Goal: Transaction & Acquisition: Book appointment/travel/reservation

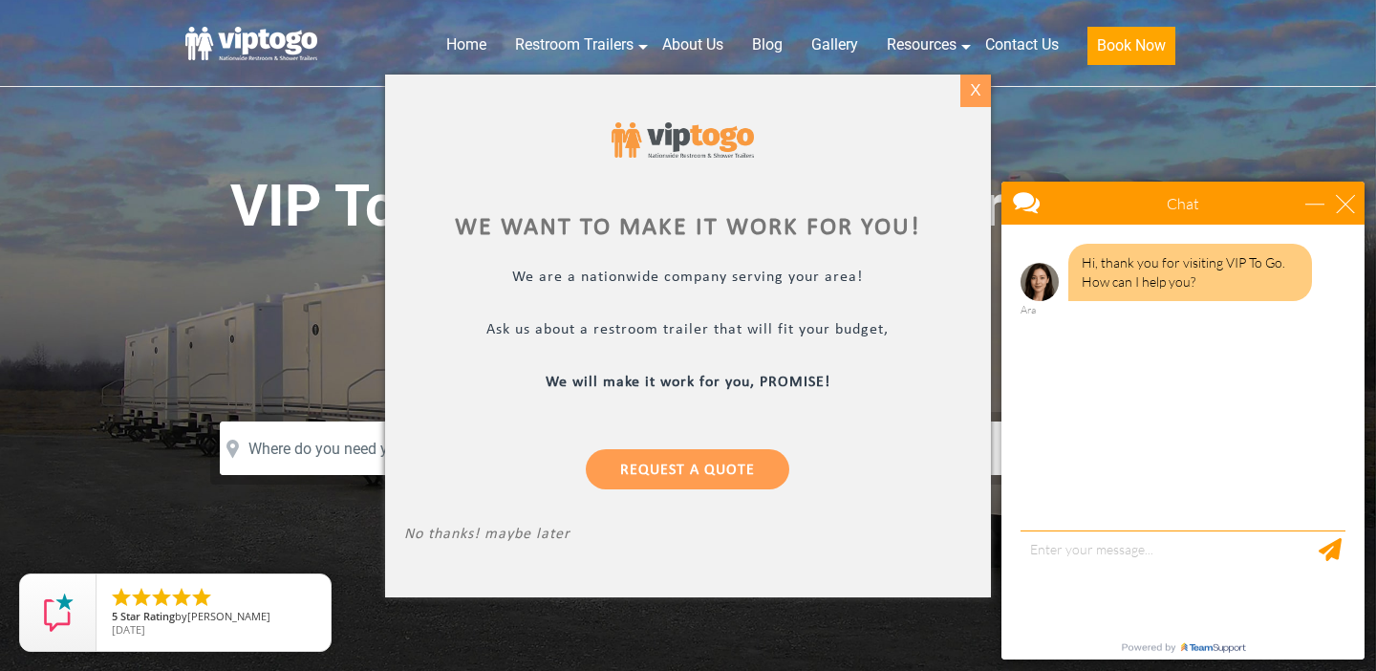
click at [971, 99] on div "X" at bounding box center [975, 91] width 30 height 32
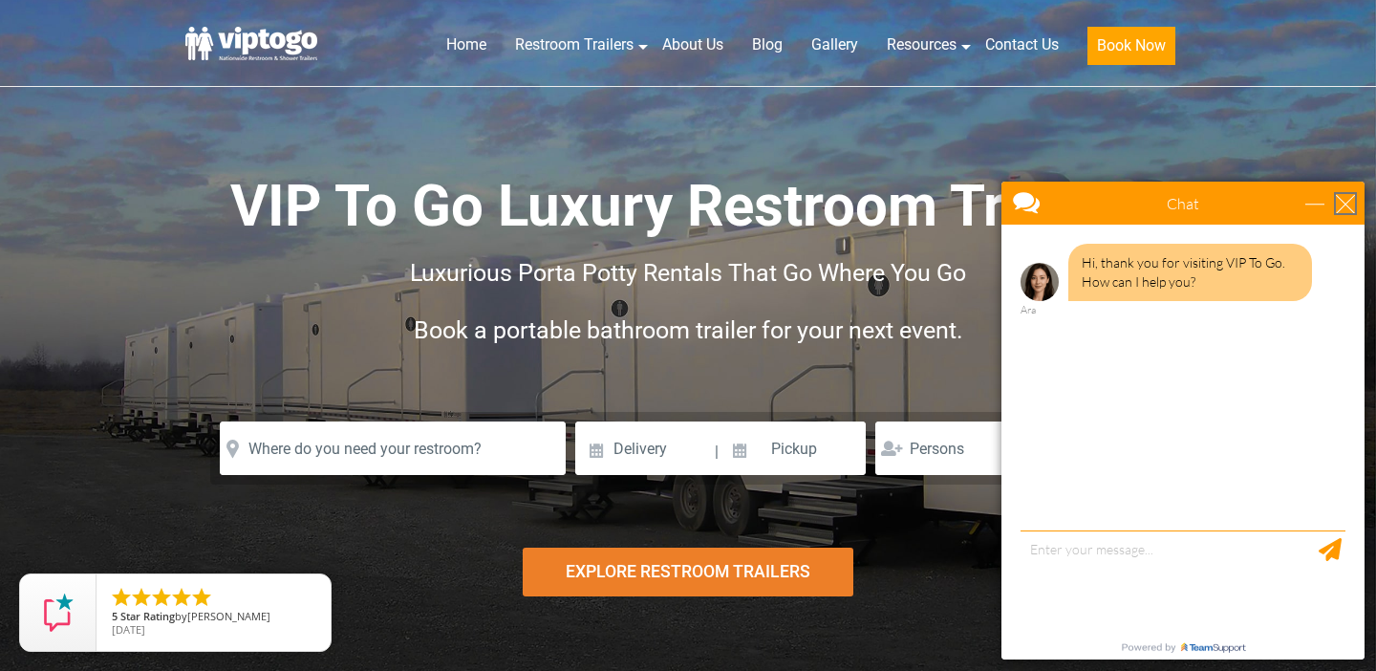
click at [1342, 202] on div "close" at bounding box center [1345, 203] width 19 height 19
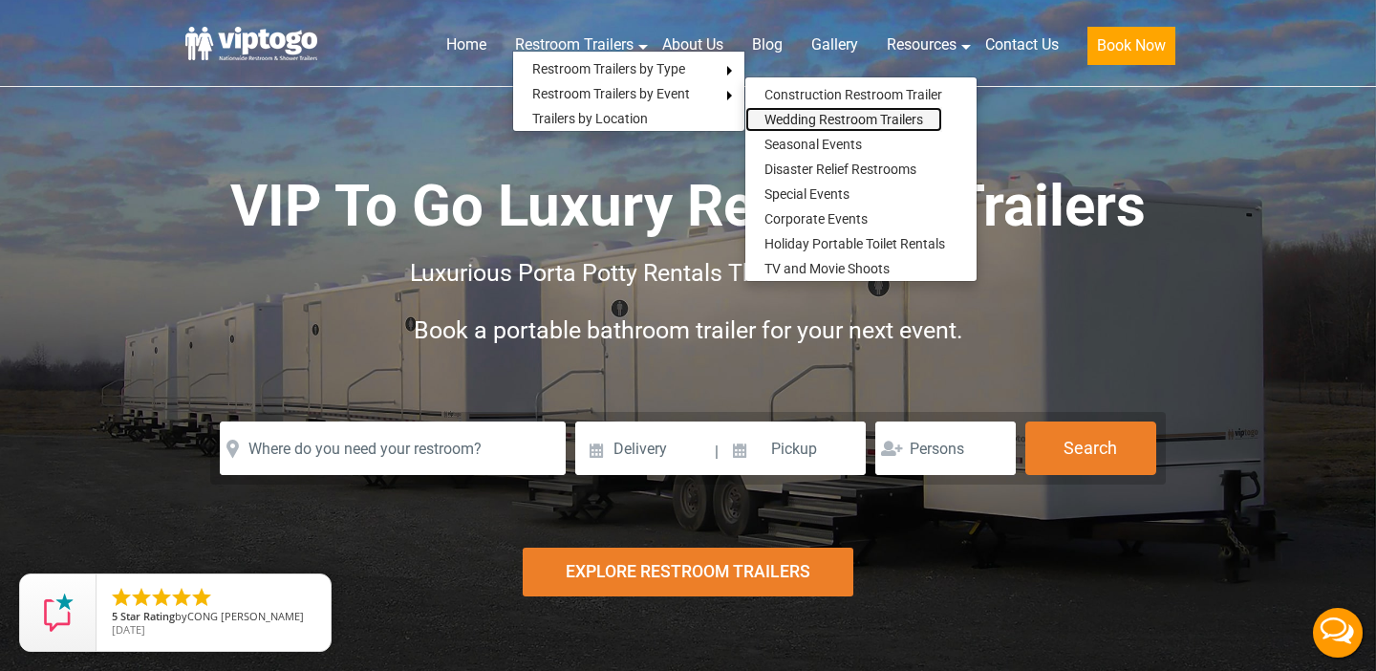
click at [810, 120] on link "Wedding Restroom Trailers" at bounding box center [843, 119] width 197 height 25
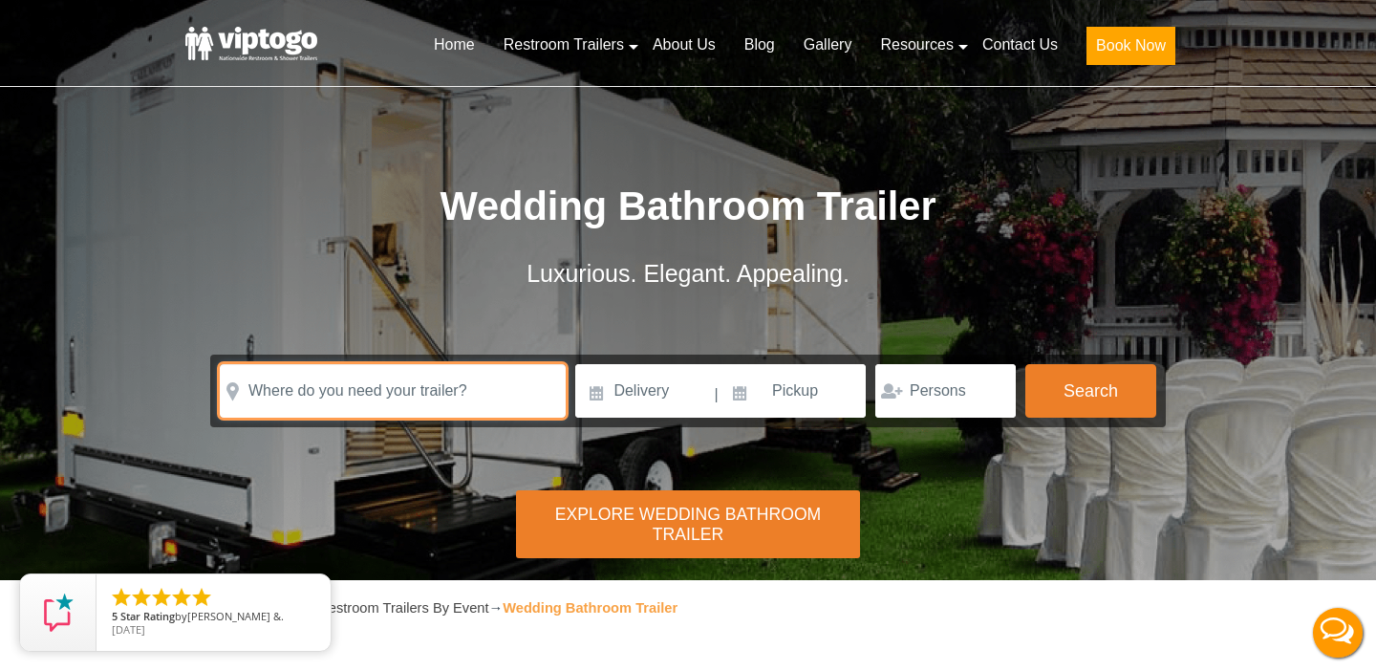
click at [490, 373] on input "text" at bounding box center [393, 391] width 346 height 54
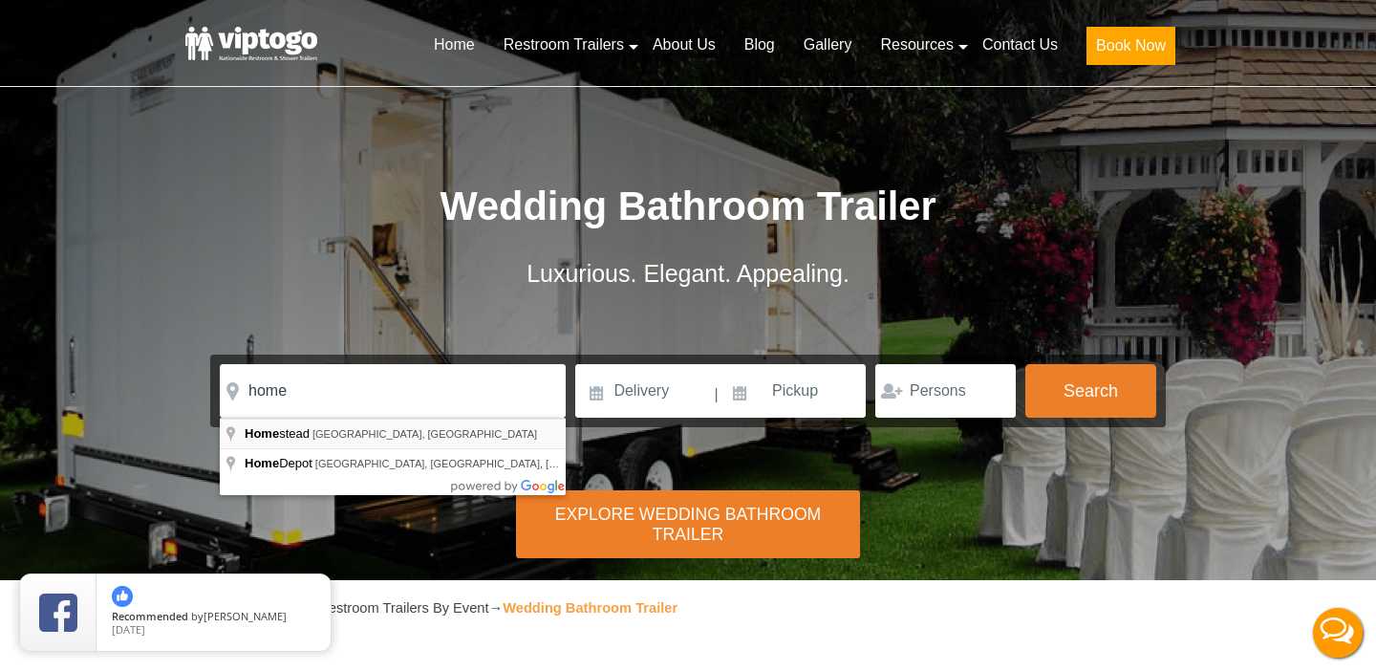
type input "Homestead, FL, USA"
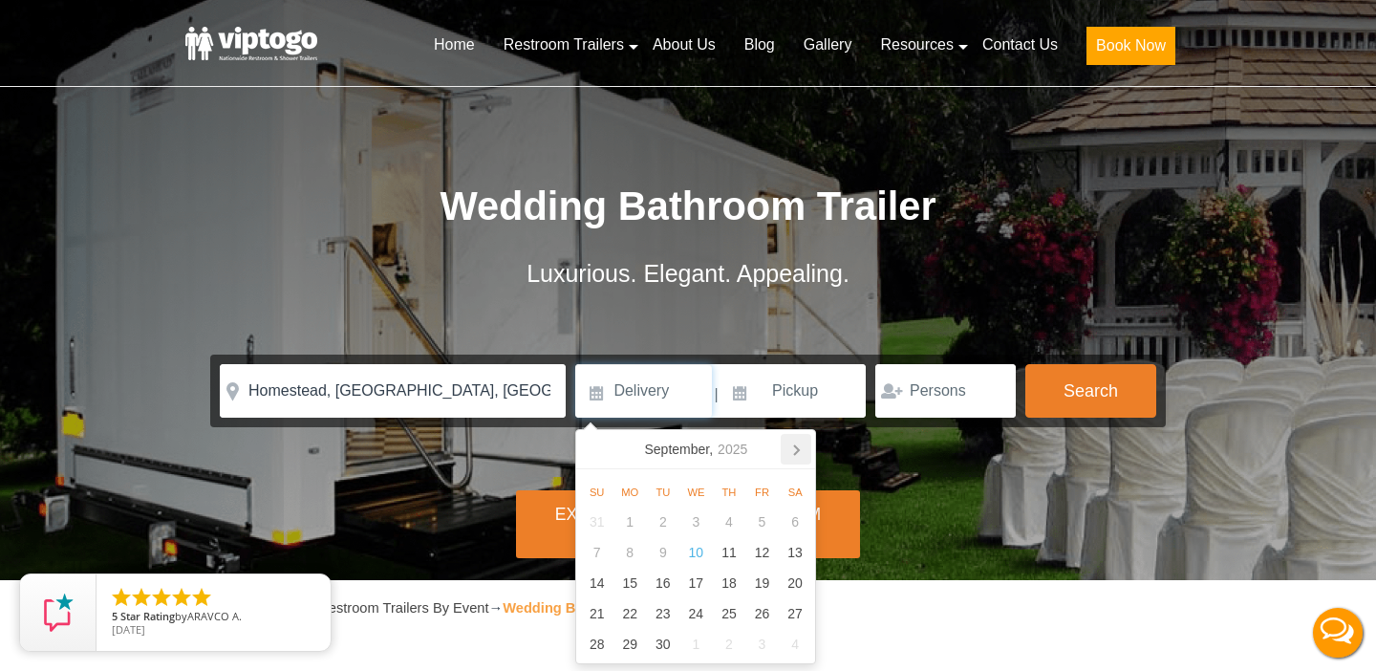
click at [796, 449] on icon at bounding box center [796, 449] width 31 height 31
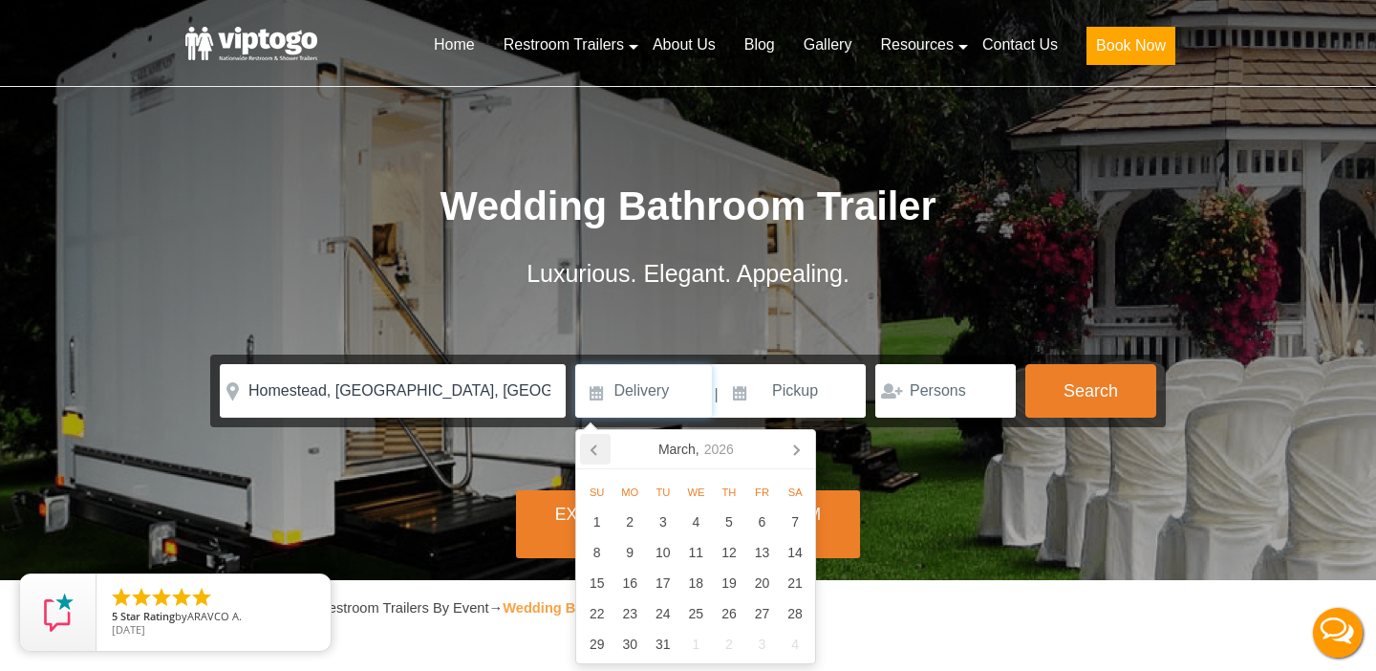
click at [598, 449] on icon at bounding box center [595, 449] width 31 height 31
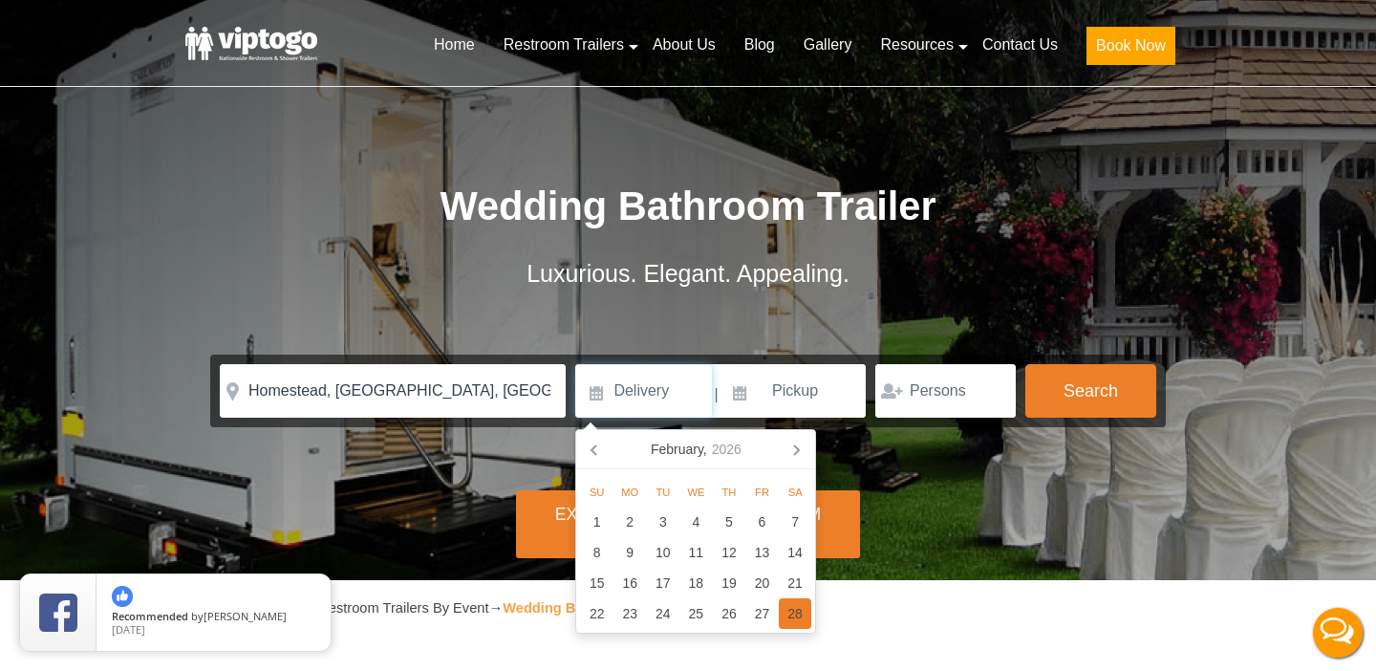
click at [798, 612] on div "28" at bounding box center [795, 613] width 33 height 31
type input "02/28/2026"
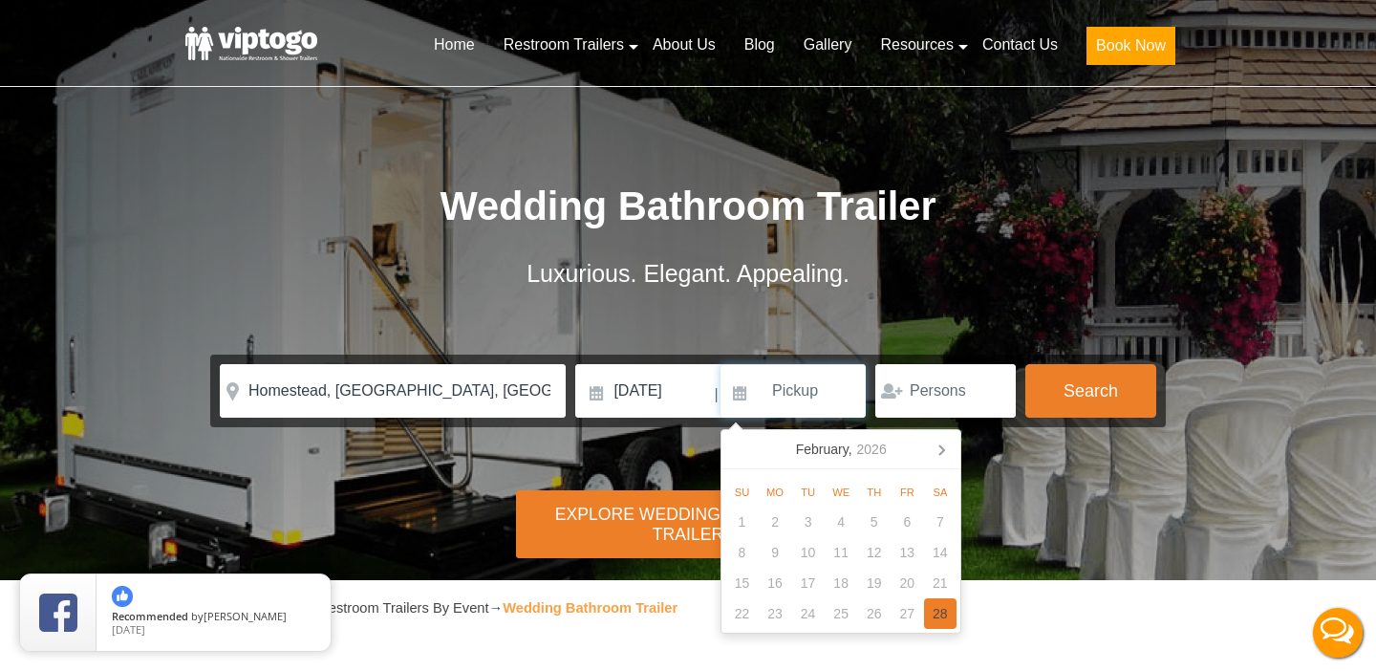
click at [944, 614] on div "28" at bounding box center [940, 613] width 33 height 31
type input "02/28/2026"
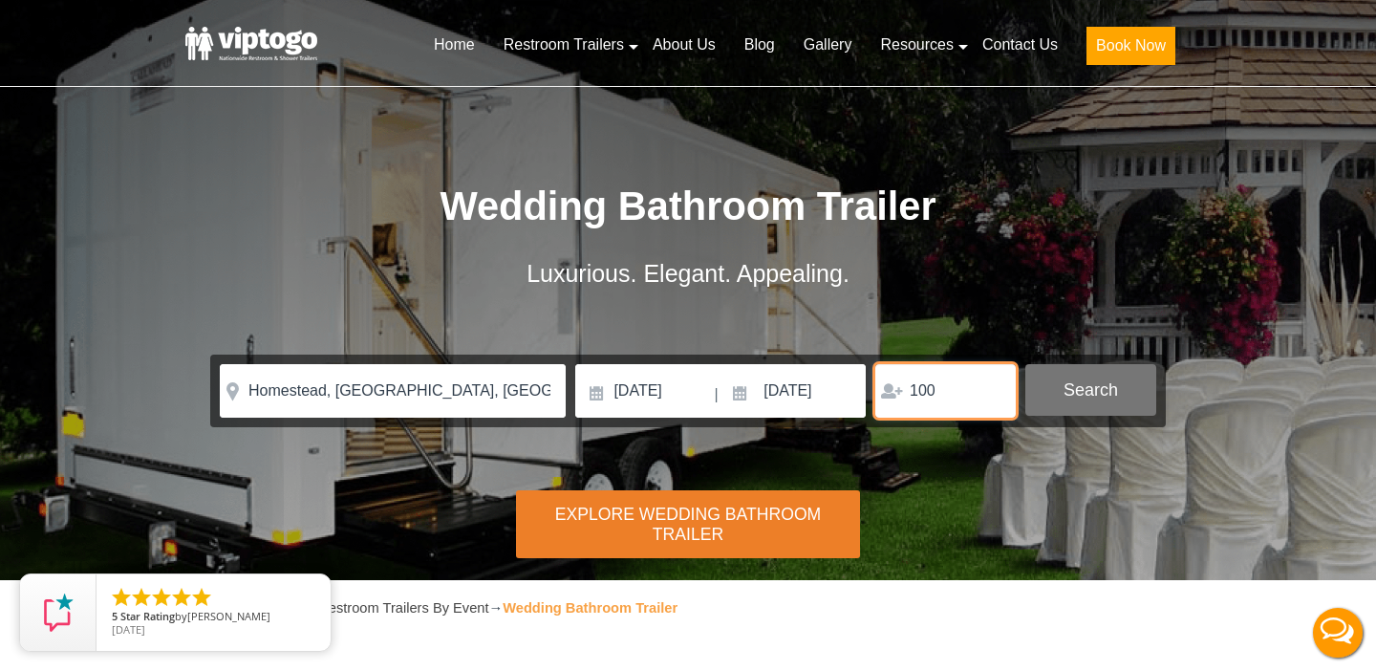
type input "100"
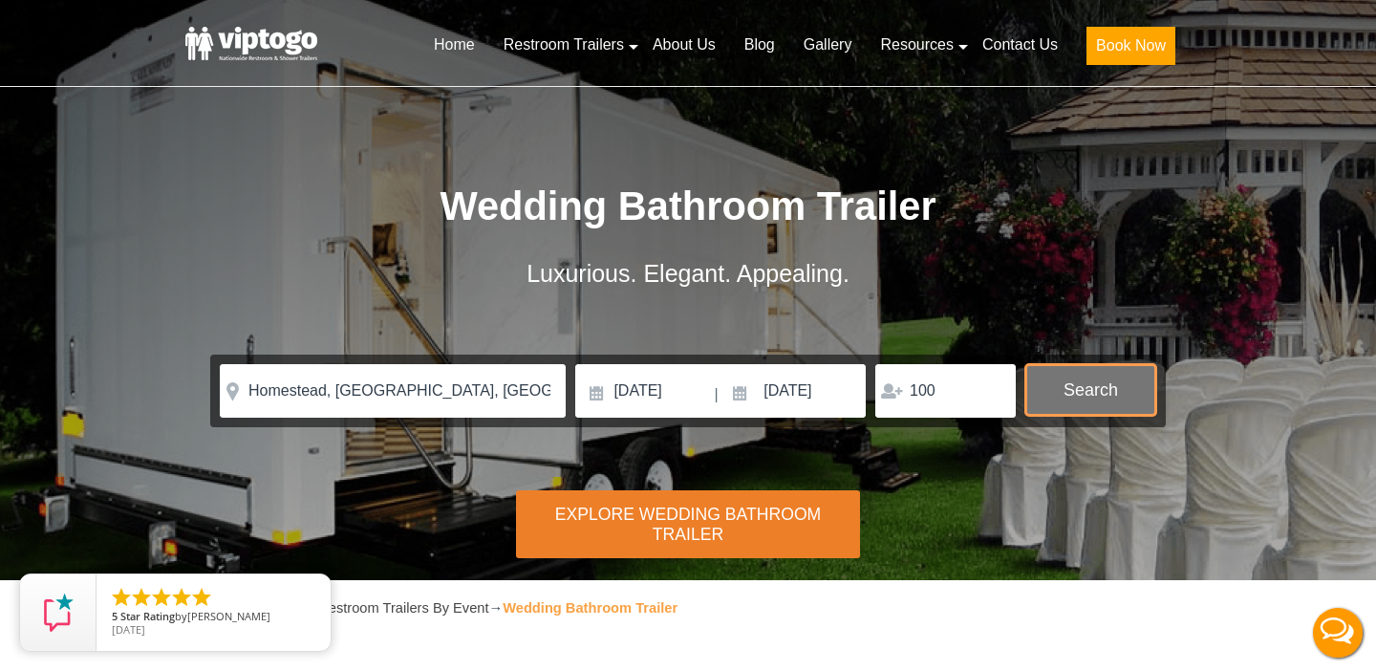
click at [1088, 386] on button "Search" at bounding box center [1090, 390] width 131 height 52
click at [1123, 387] on button "Search" at bounding box center [1090, 390] width 131 height 52
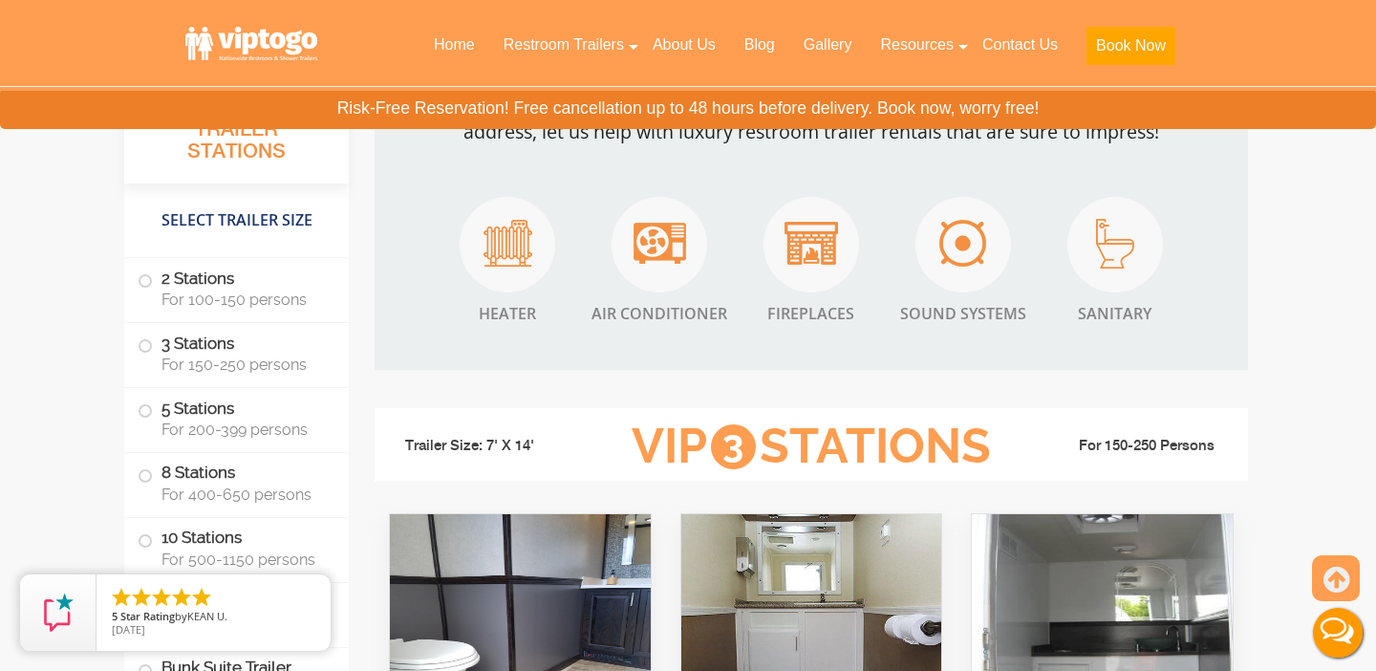
scroll to position [2902, 0]
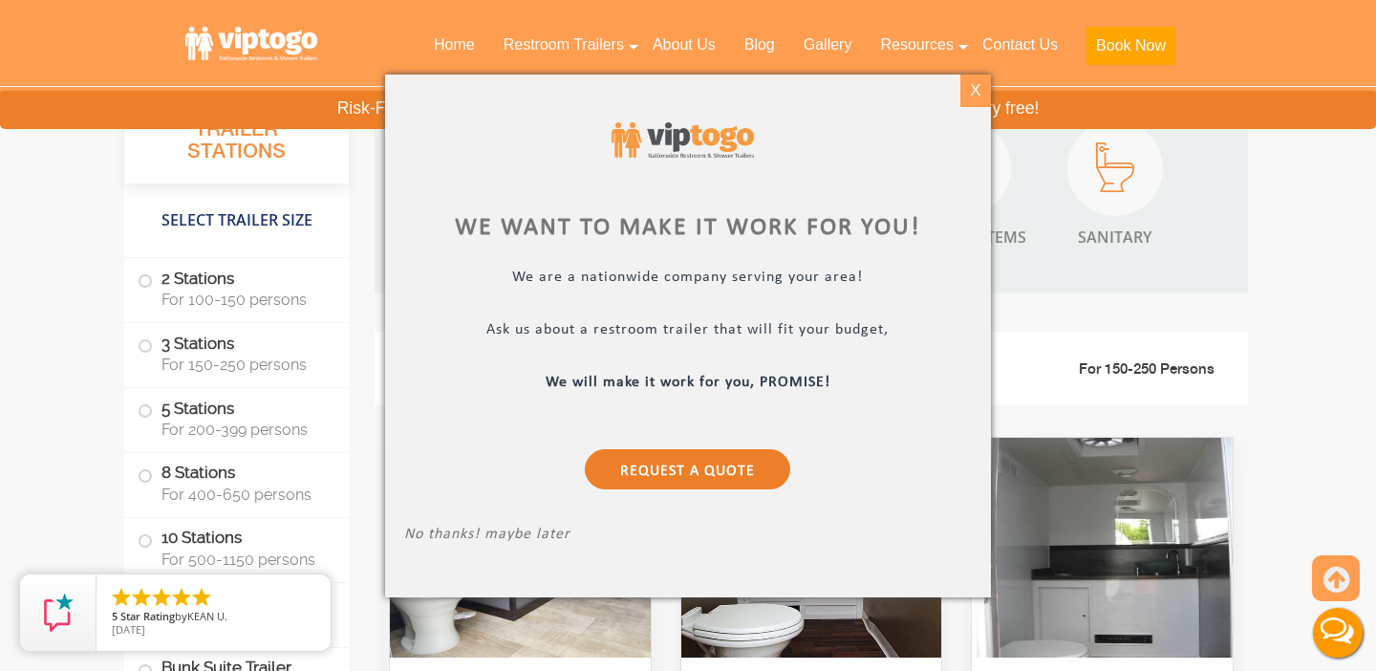
click at [963, 87] on div "X" at bounding box center [975, 91] width 30 height 32
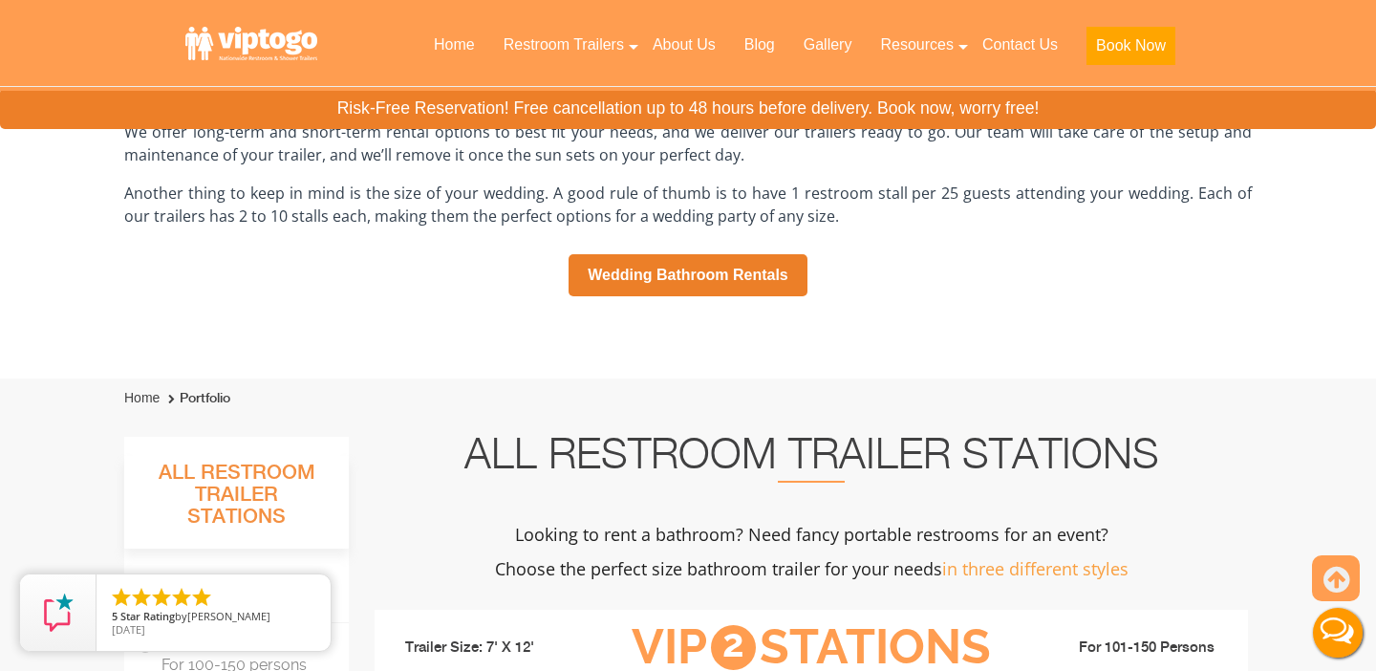
scroll to position [1424, 0]
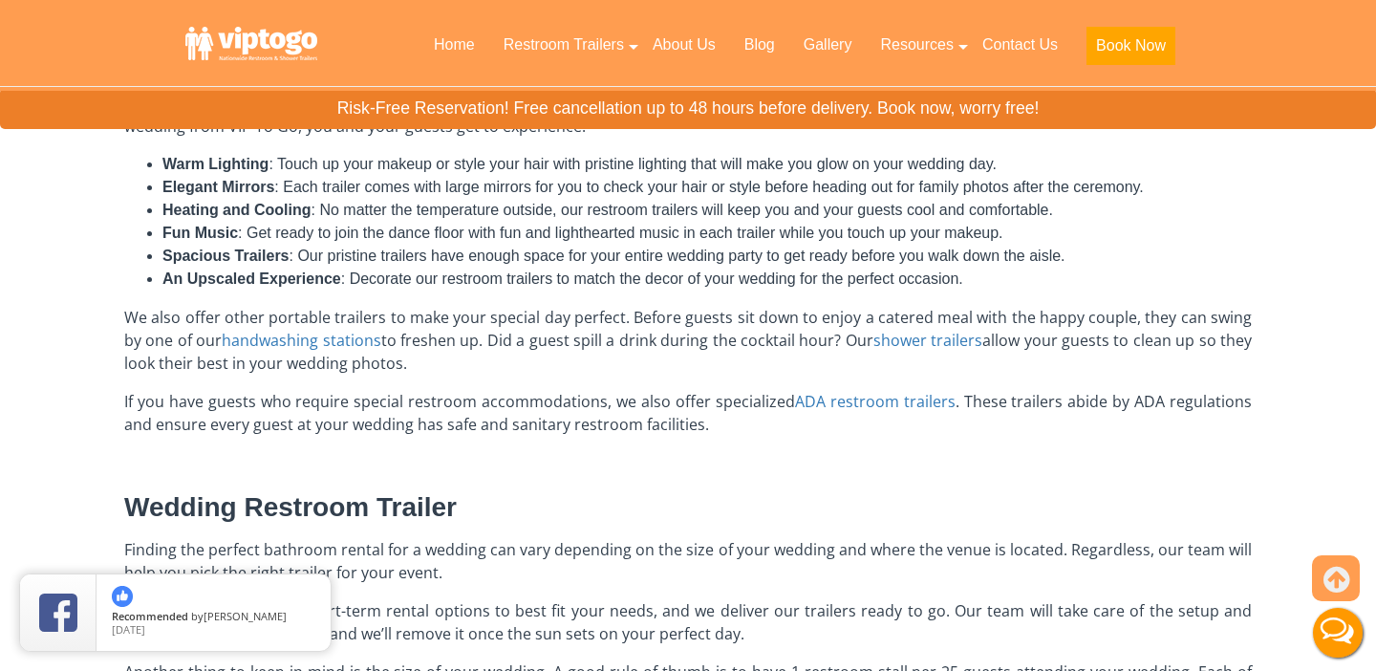
scroll to position [851, 0]
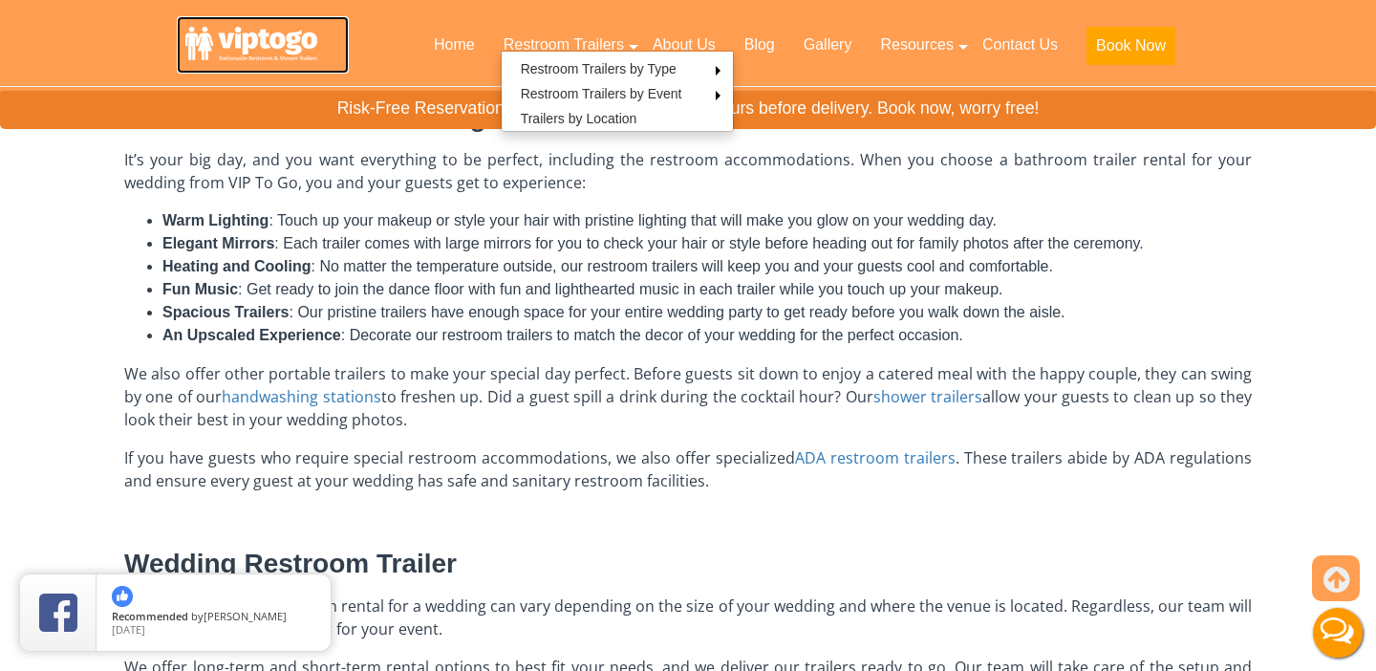
click at [268, 36] on link at bounding box center [263, 44] width 172 height 57
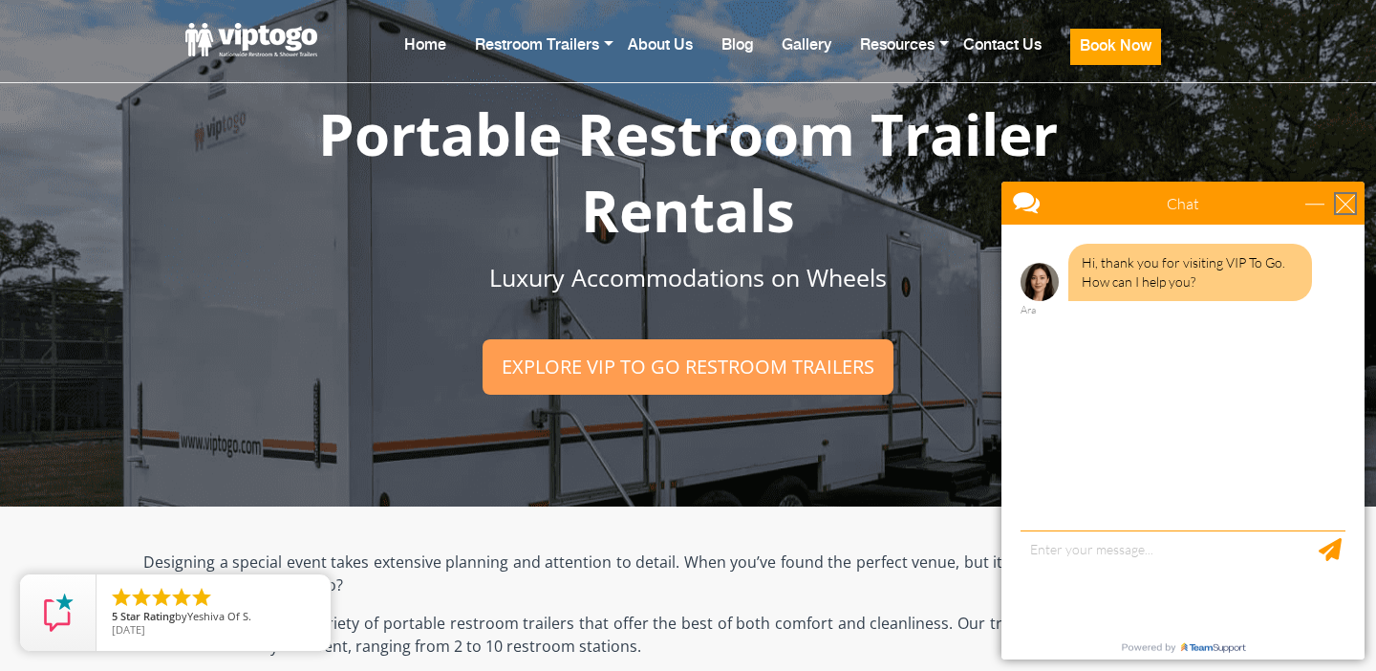
click at [1349, 198] on div "close" at bounding box center [1345, 203] width 19 height 19
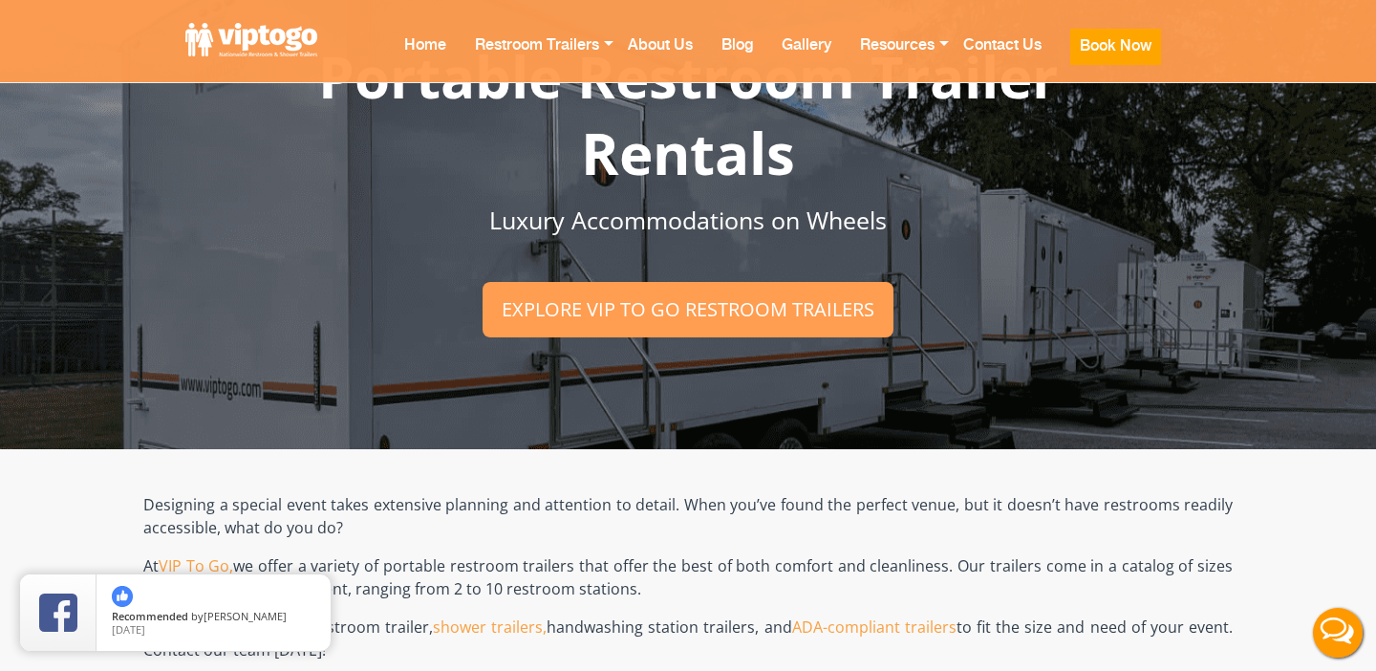
scroll to position [73, 0]
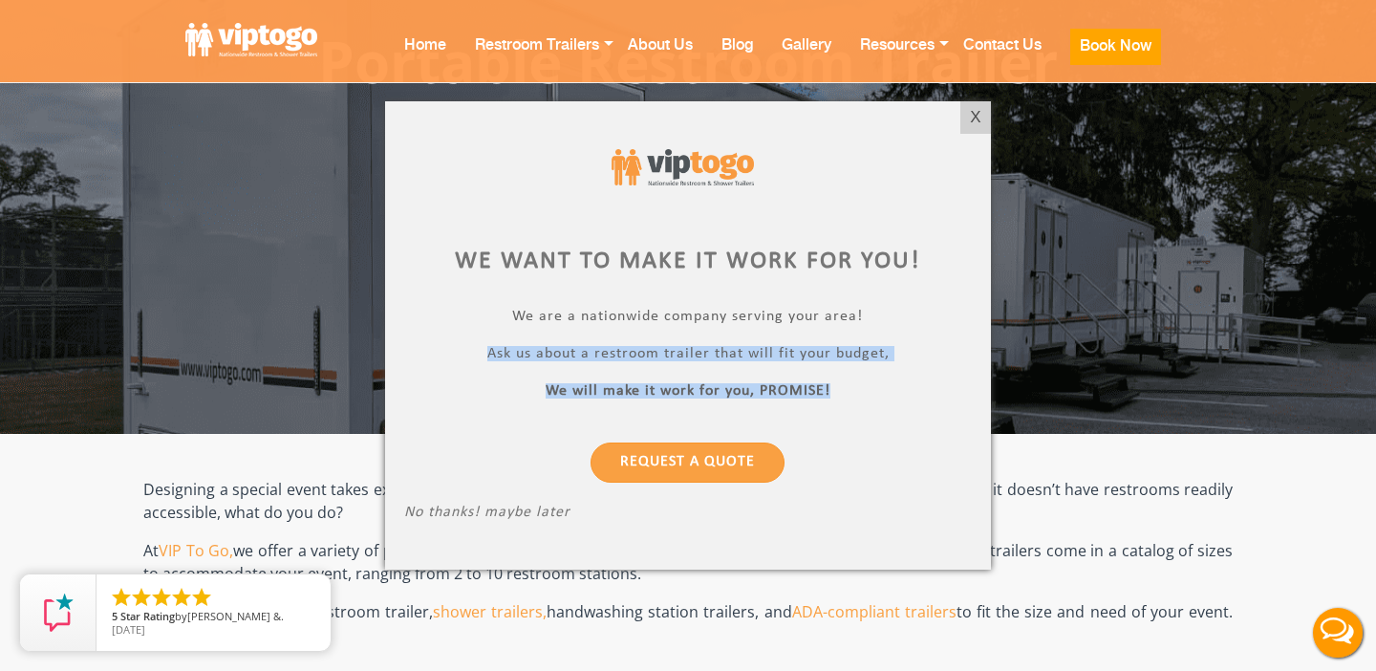
click at [909, 386] on p "We will make it work for you, PROMISE!" at bounding box center [687, 393] width 567 height 22
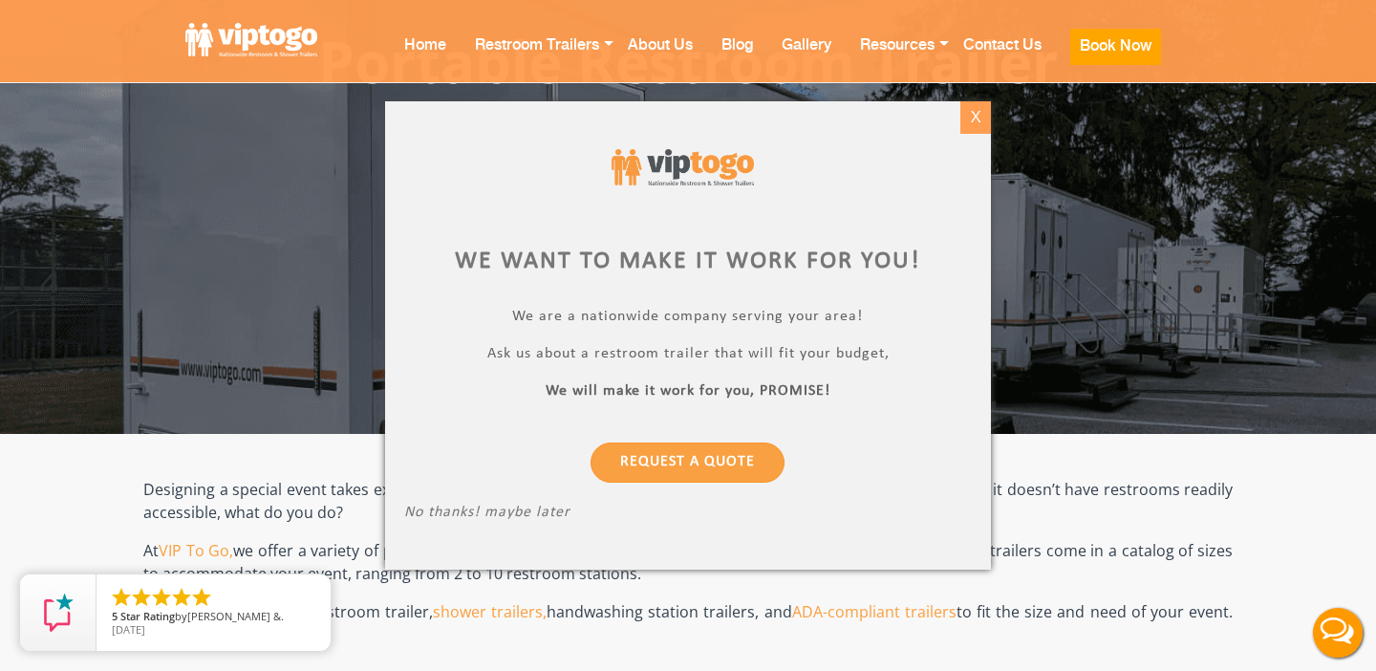
click at [968, 116] on div "X" at bounding box center [975, 117] width 30 height 32
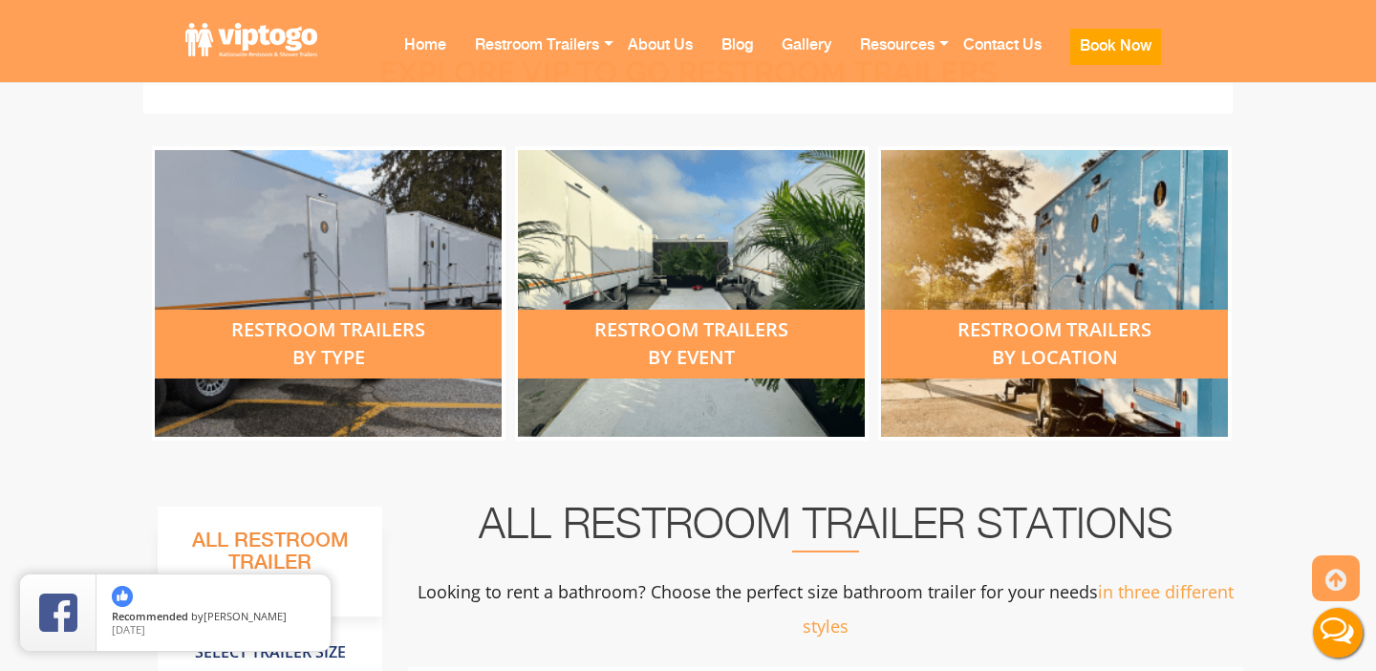
scroll to position [738, 0]
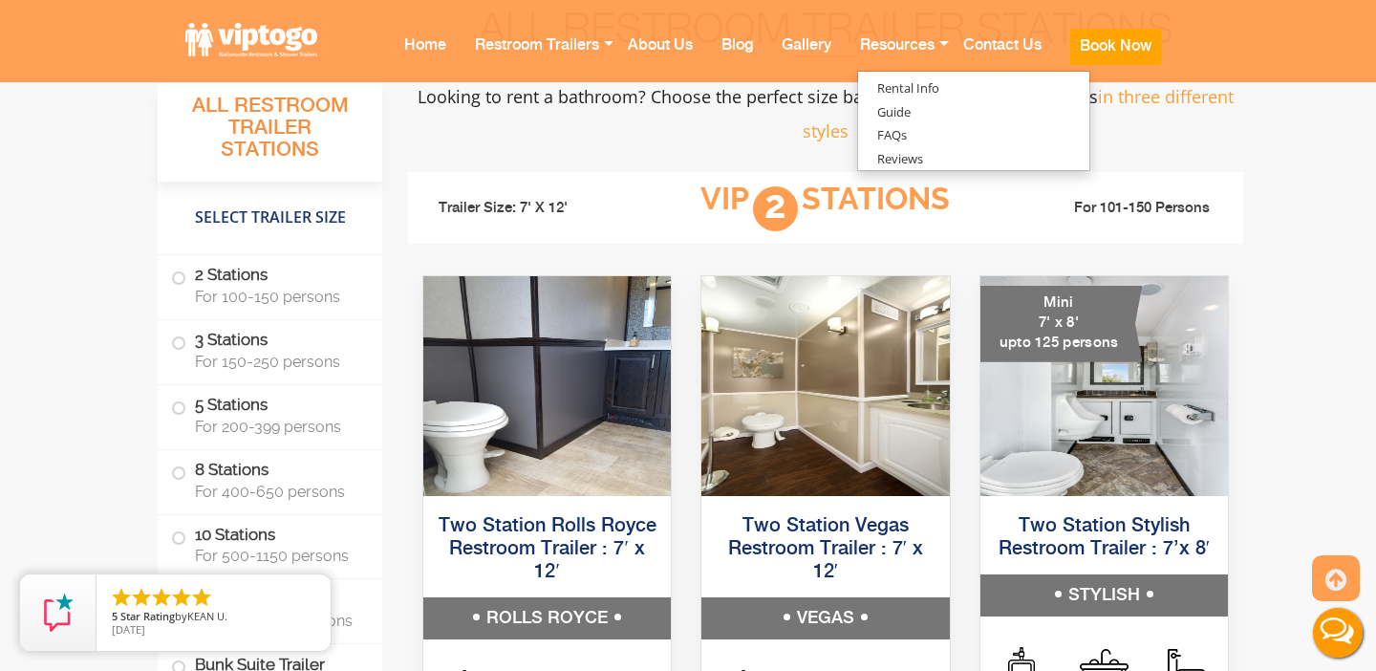
scroll to position [1255, 0]
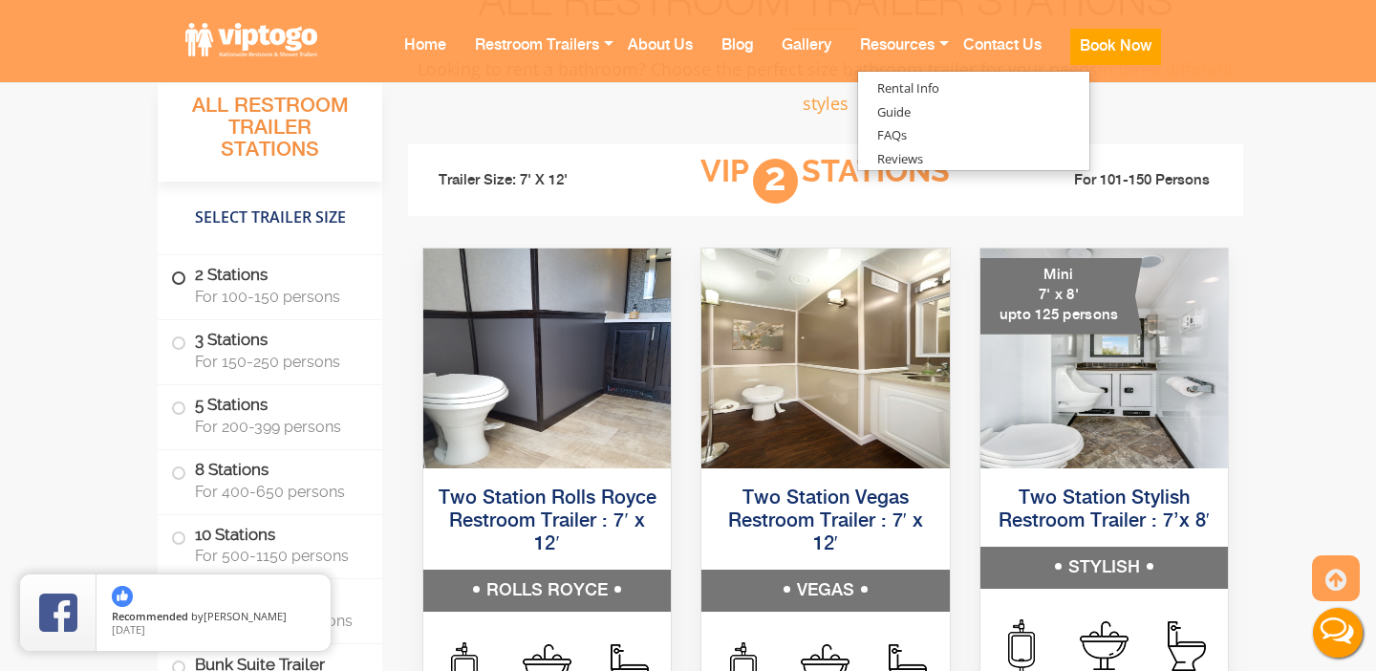
click at [262, 284] on label "2 Stations For 100-150 persons" at bounding box center [270, 284] width 198 height 59
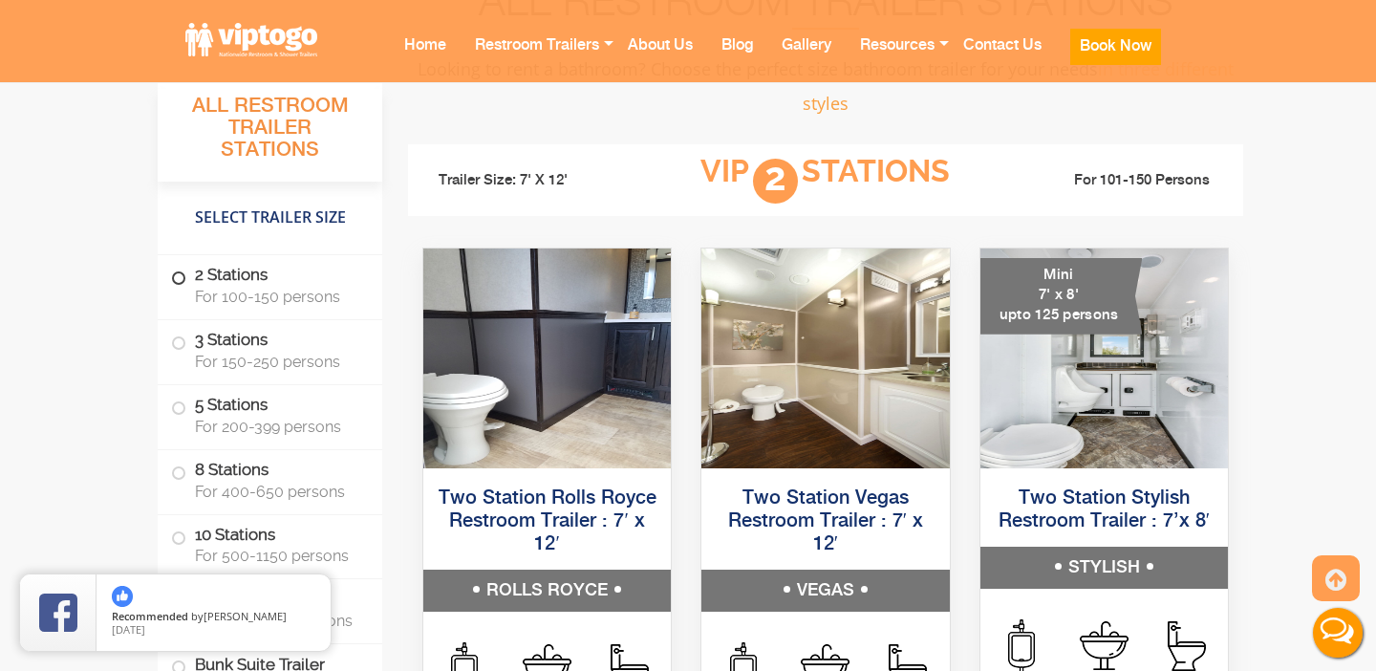
click at [182, 282] on span at bounding box center [179, 278] width 8 height 8
click at [176, 340] on span at bounding box center [179, 343] width 8 height 8
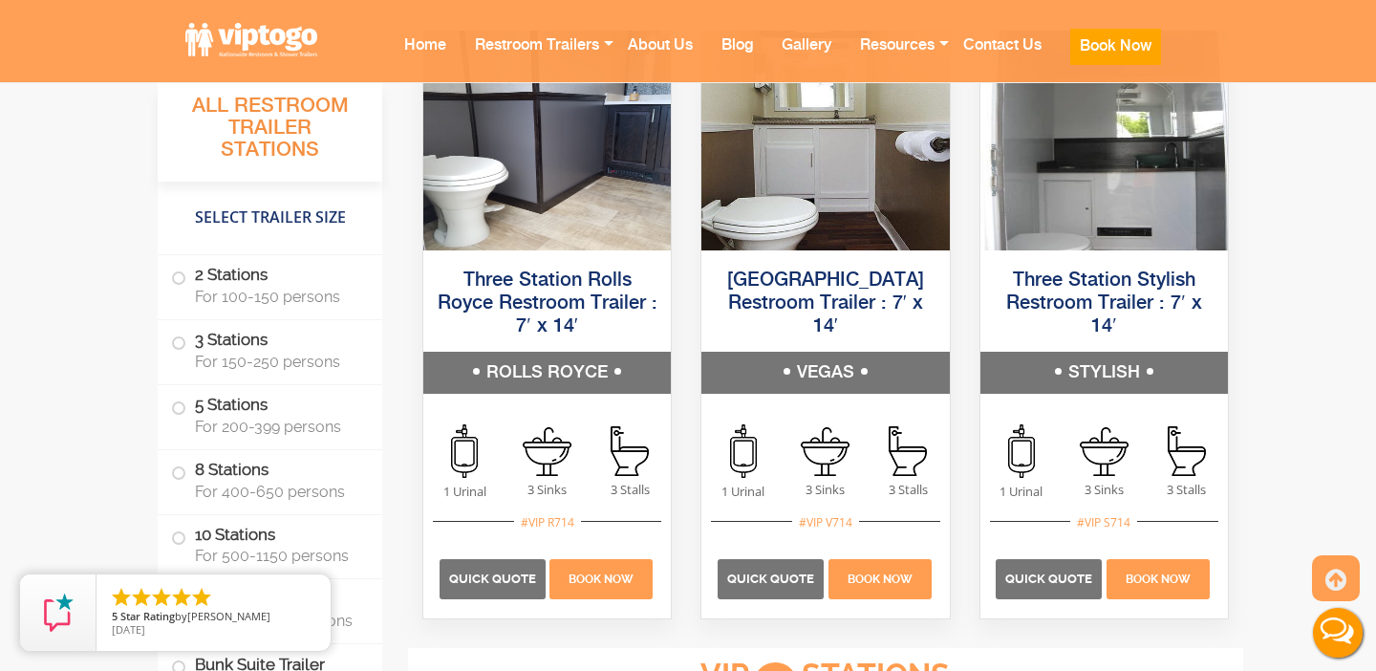
scroll to position [2677, 0]
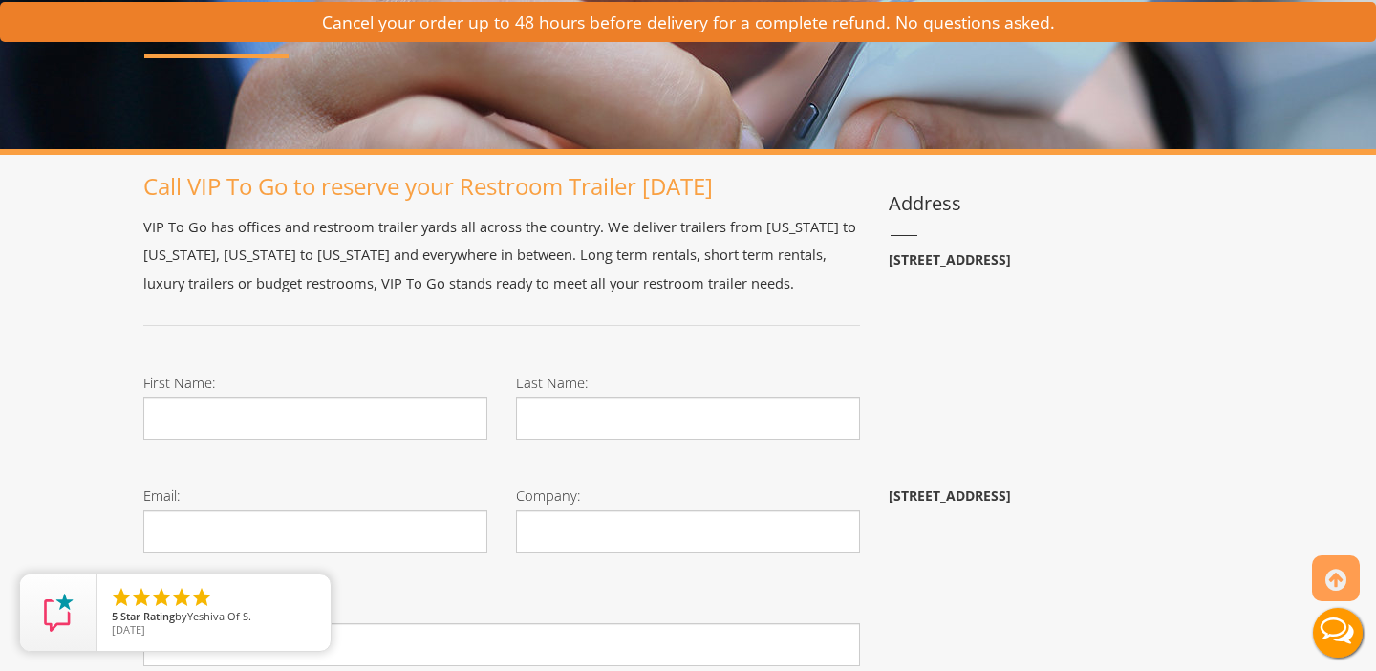
scroll to position [314, 0]
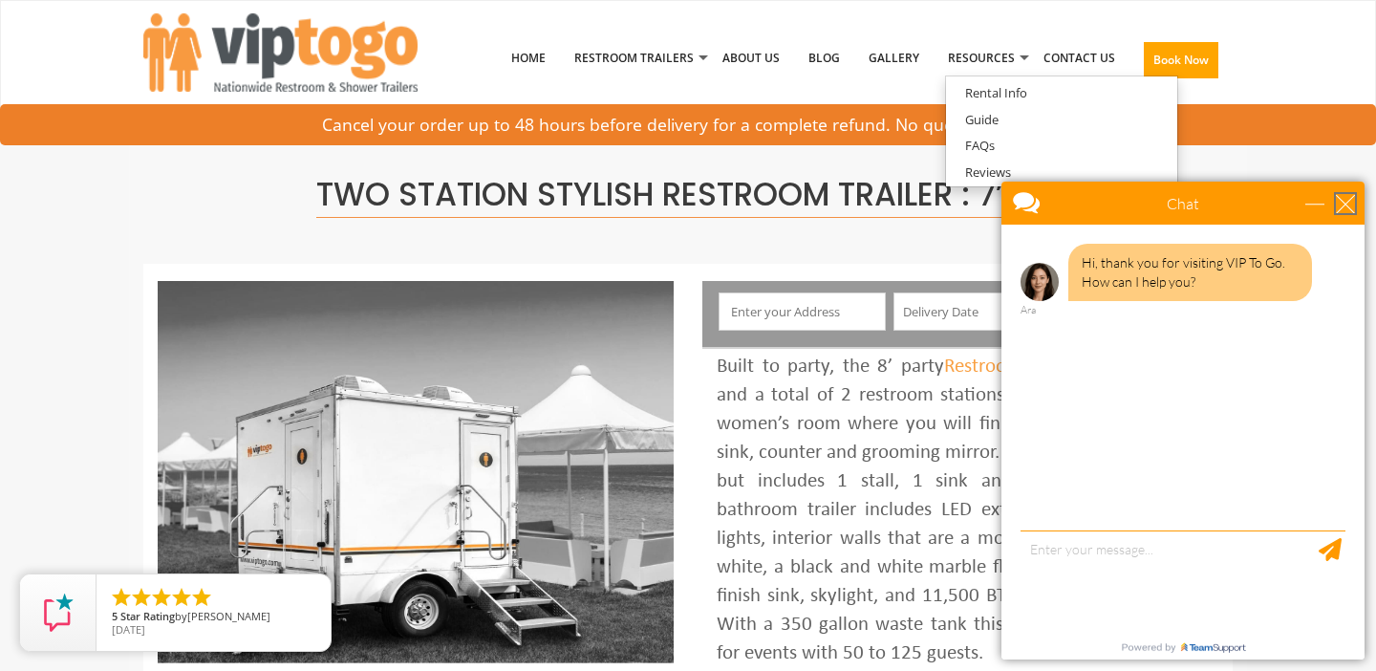
click at [1347, 207] on div "close" at bounding box center [1345, 203] width 19 height 19
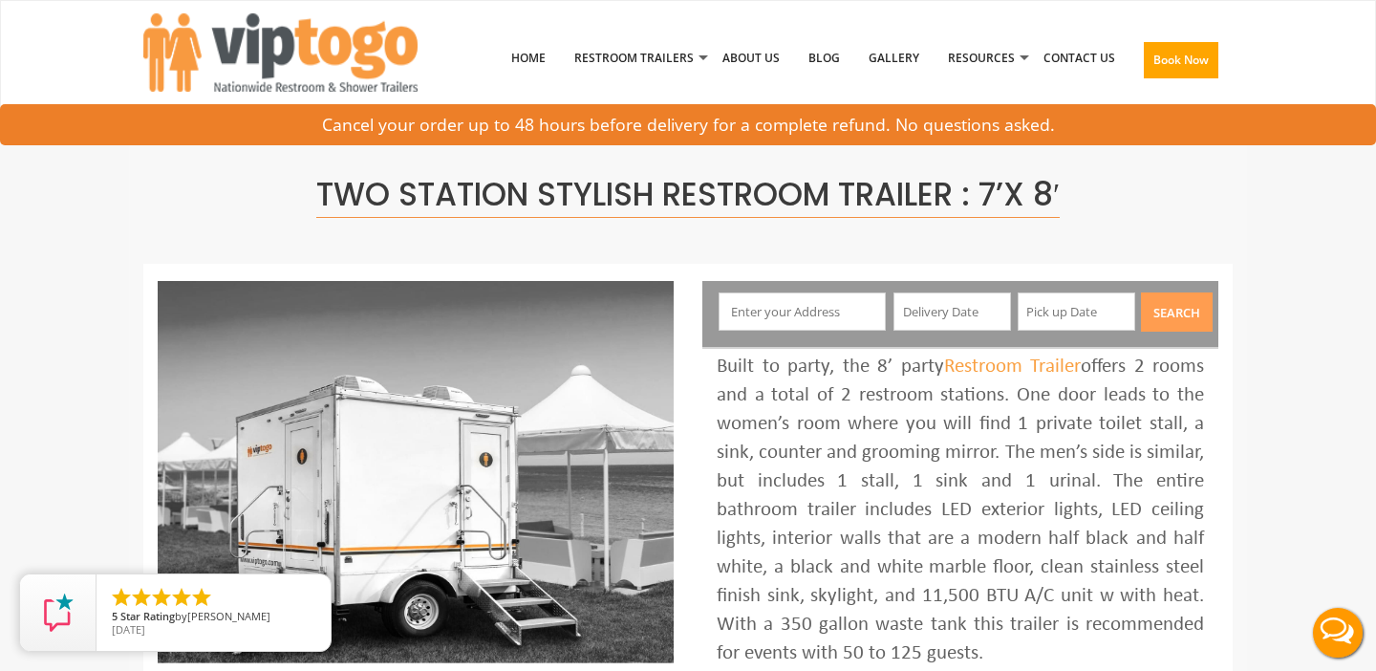
click at [829, 186] on span "Two Station Stylish Restroom Trailer : 7’x 8′" at bounding box center [687, 195] width 743 height 46
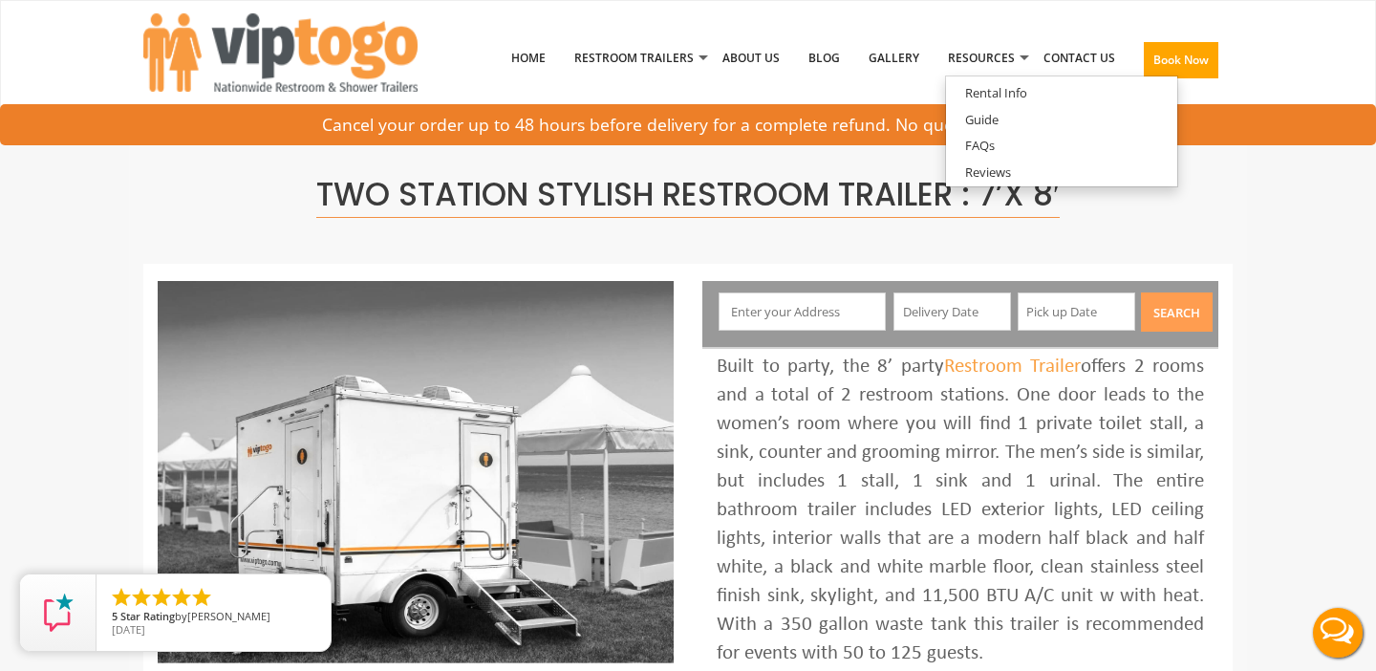
click at [887, 196] on span "Two Station Stylish Restroom Trailer : 7’x 8′" at bounding box center [687, 195] width 743 height 46
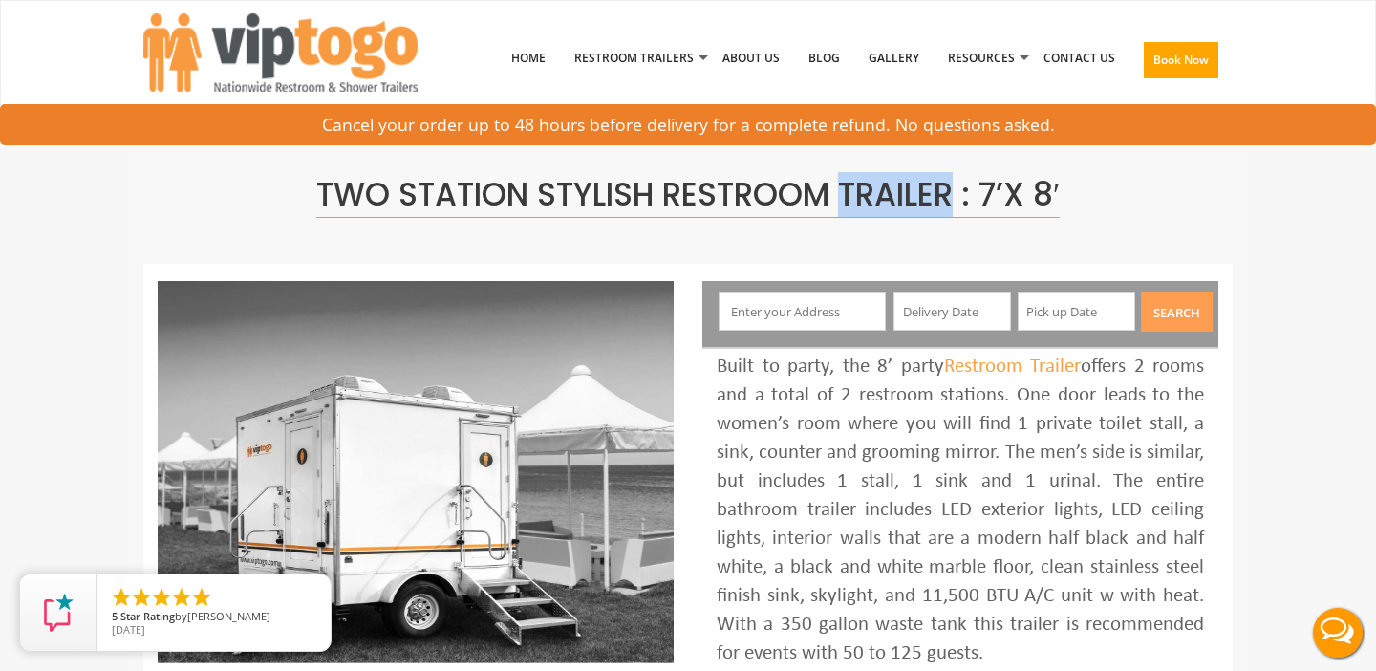
click at [887, 196] on span "Two Station Stylish Restroom Trailer : 7’x 8′" at bounding box center [687, 195] width 743 height 46
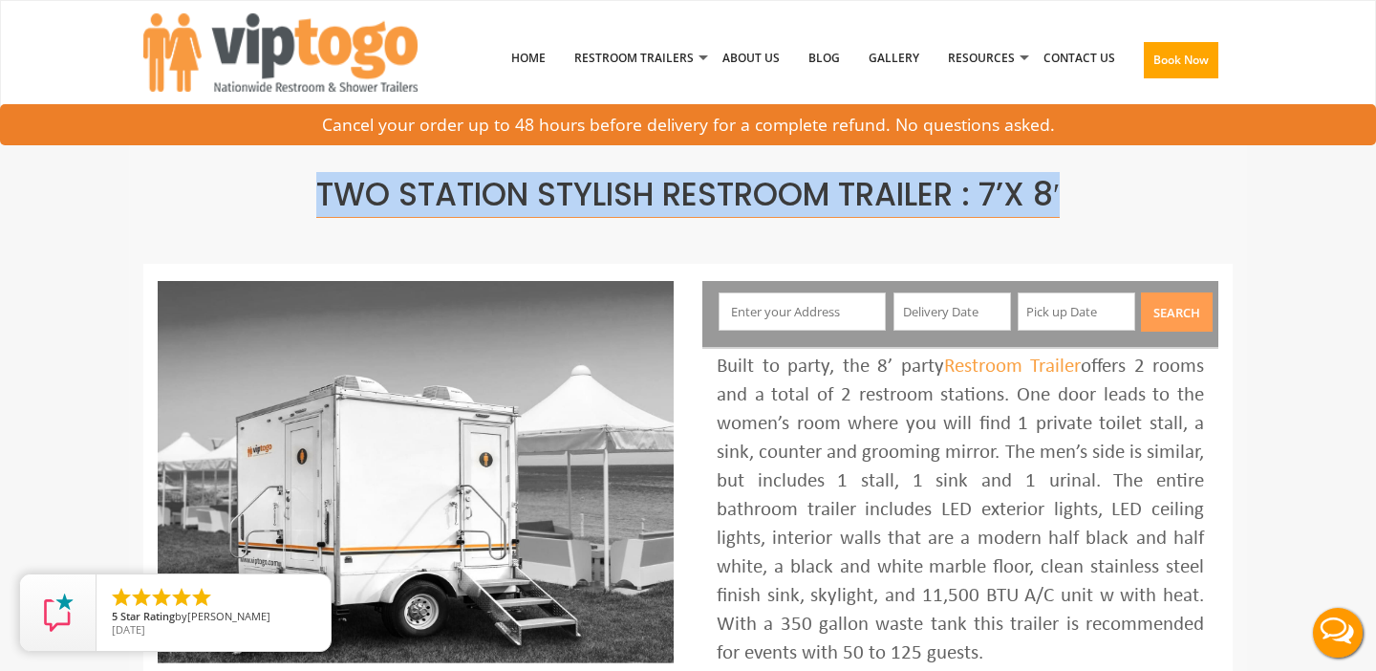
click at [887, 196] on span "Two Station Stylish Restroom Trailer : 7’x 8′" at bounding box center [687, 195] width 743 height 46
copy div "Two Station Stylish Restroom Trailer : 7’x 8′"
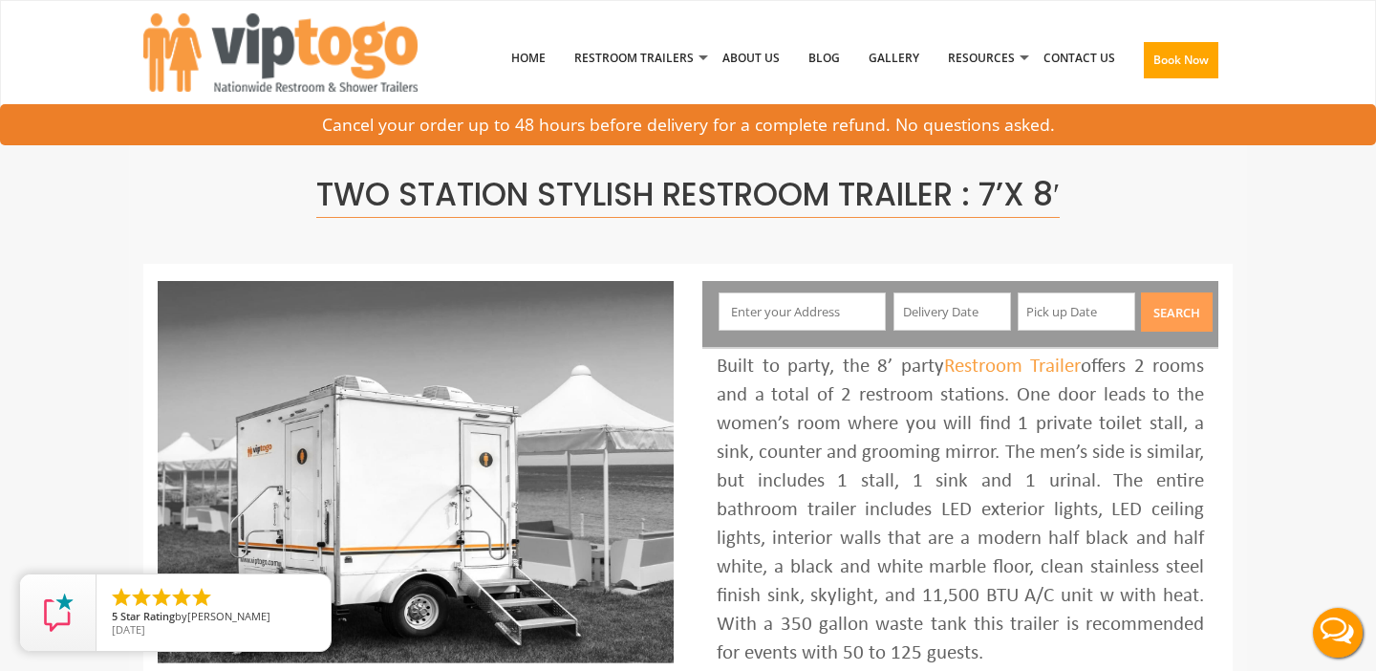
click at [832, 213] on span "Two Station Stylish Restroom Trailer : 7’x 8′" at bounding box center [687, 195] width 743 height 46
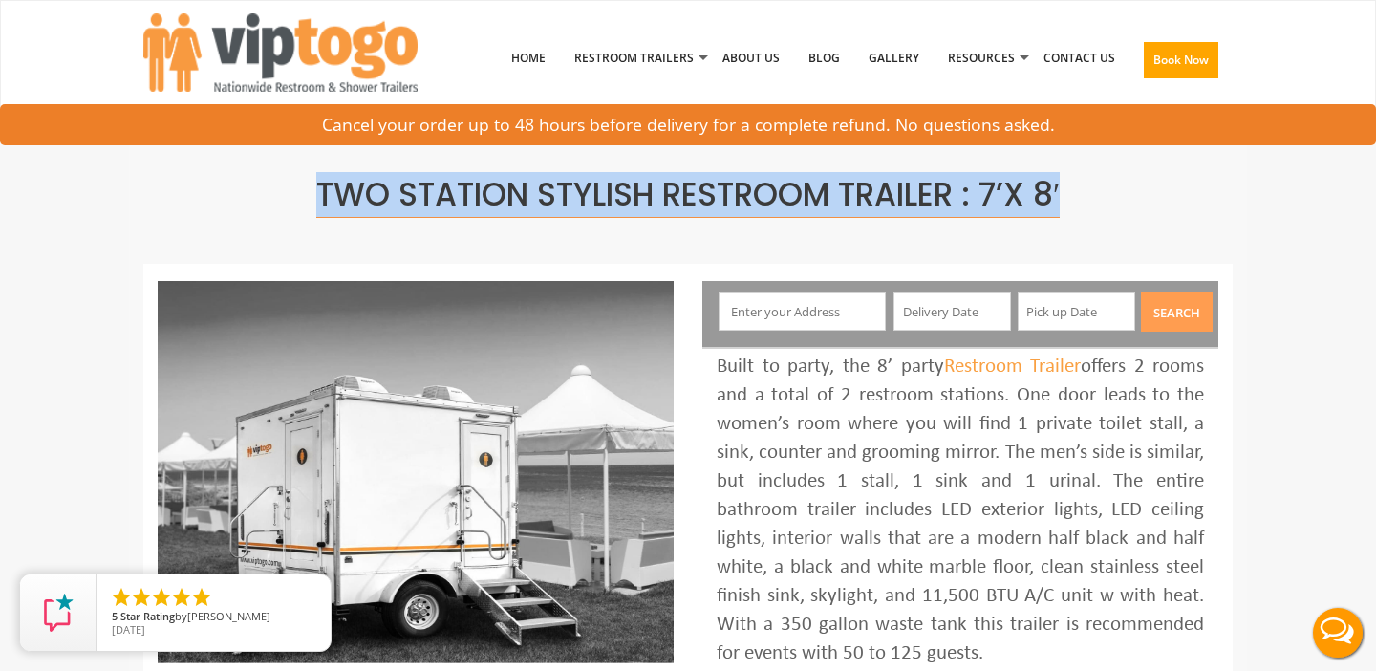
click at [832, 213] on span "Two Station Stylish Restroom Trailer : 7’x 8′" at bounding box center [687, 195] width 743 height 46
copy div "Two Station Stylish Restroom Trailer : 7’x 8′"
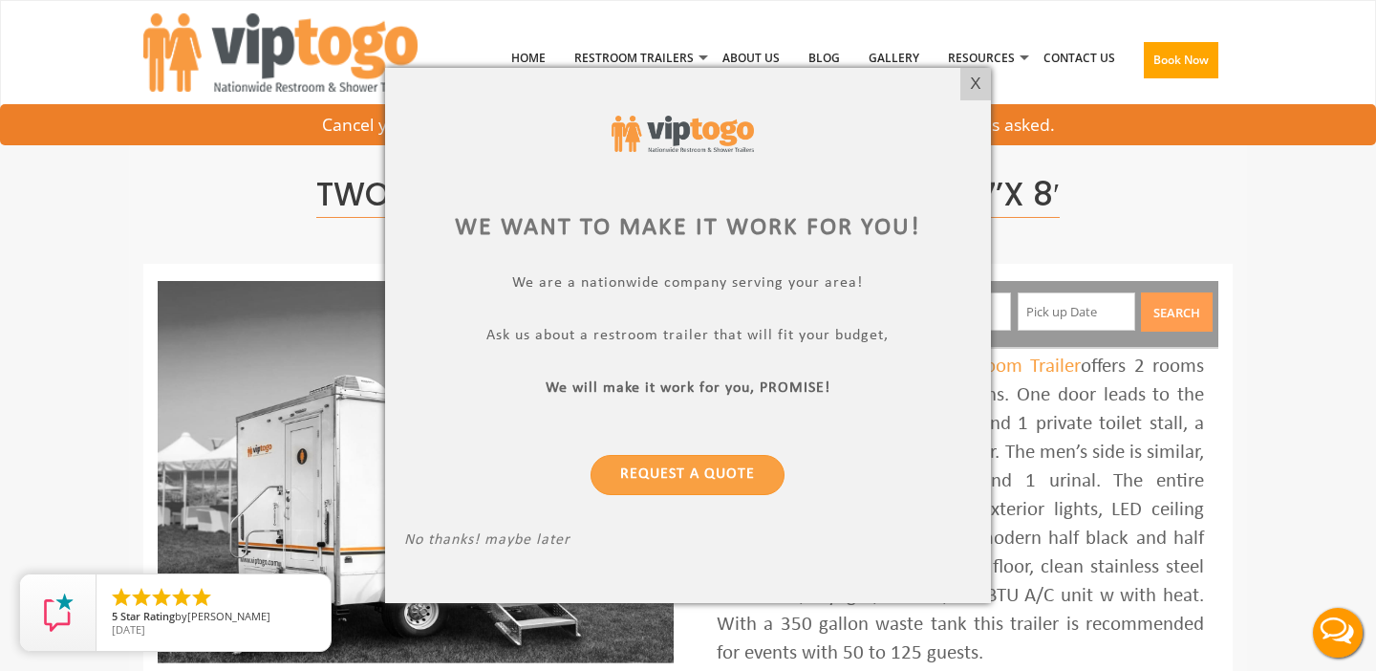
click at [957, 79] on div "We want to make it work for you! We are a nationwide company serving your area!…" at bounding box center [688, 335] width 606 height 535
click at [362, 188] on div at bounding box center [688, 335] width 1376 height 671
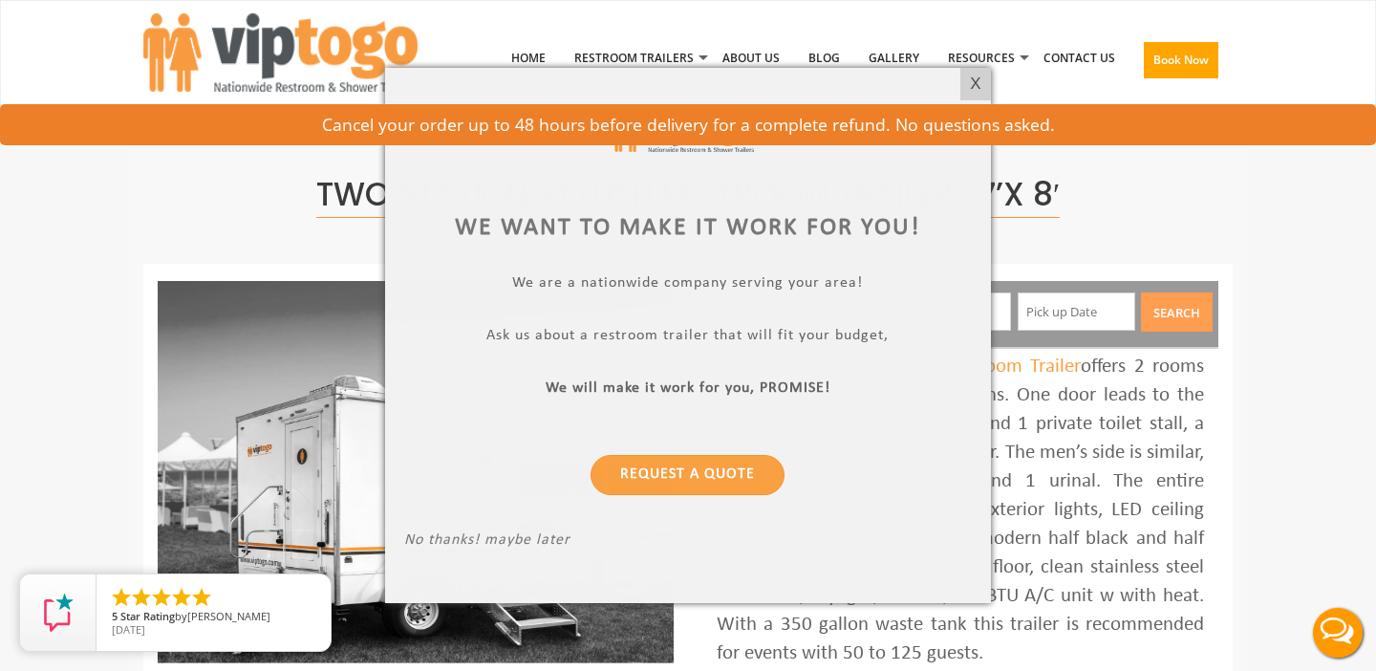
click at [362, 188] on div at bounding box center [688, 335] width 1376 height 671
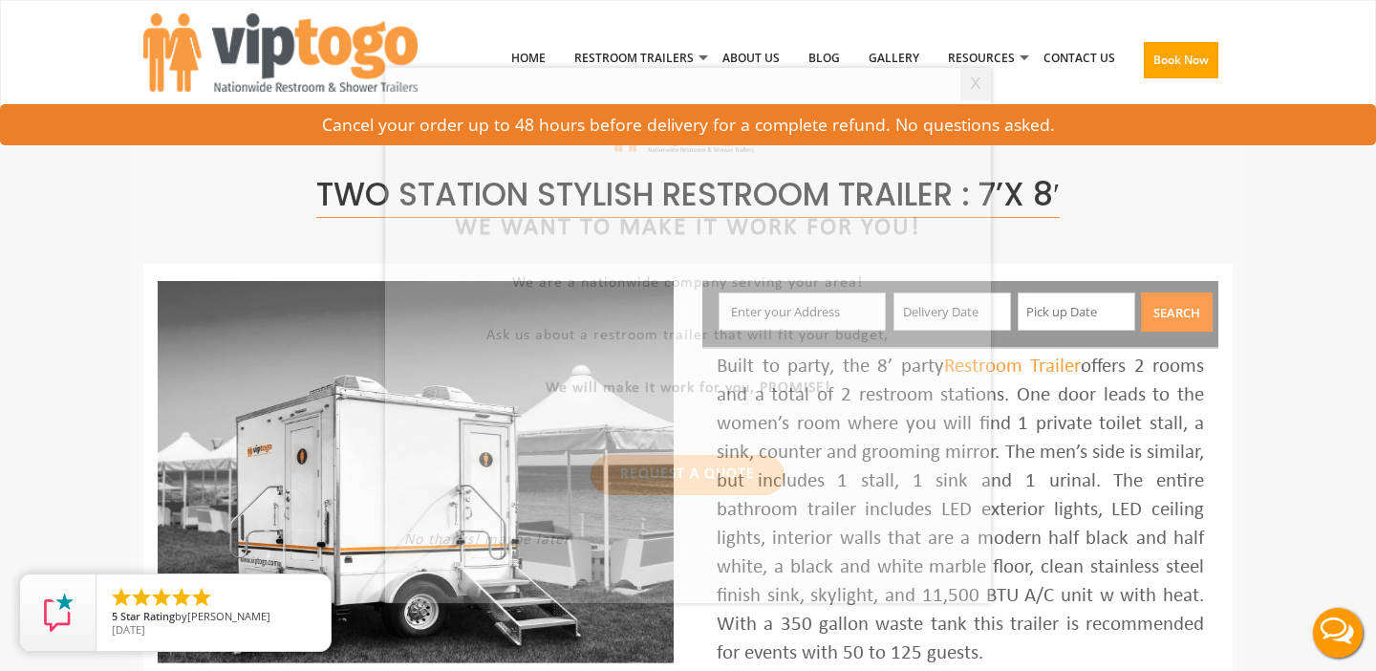
click at [362, 188] on div at bounding box center [688, 335] width 1376 height 671
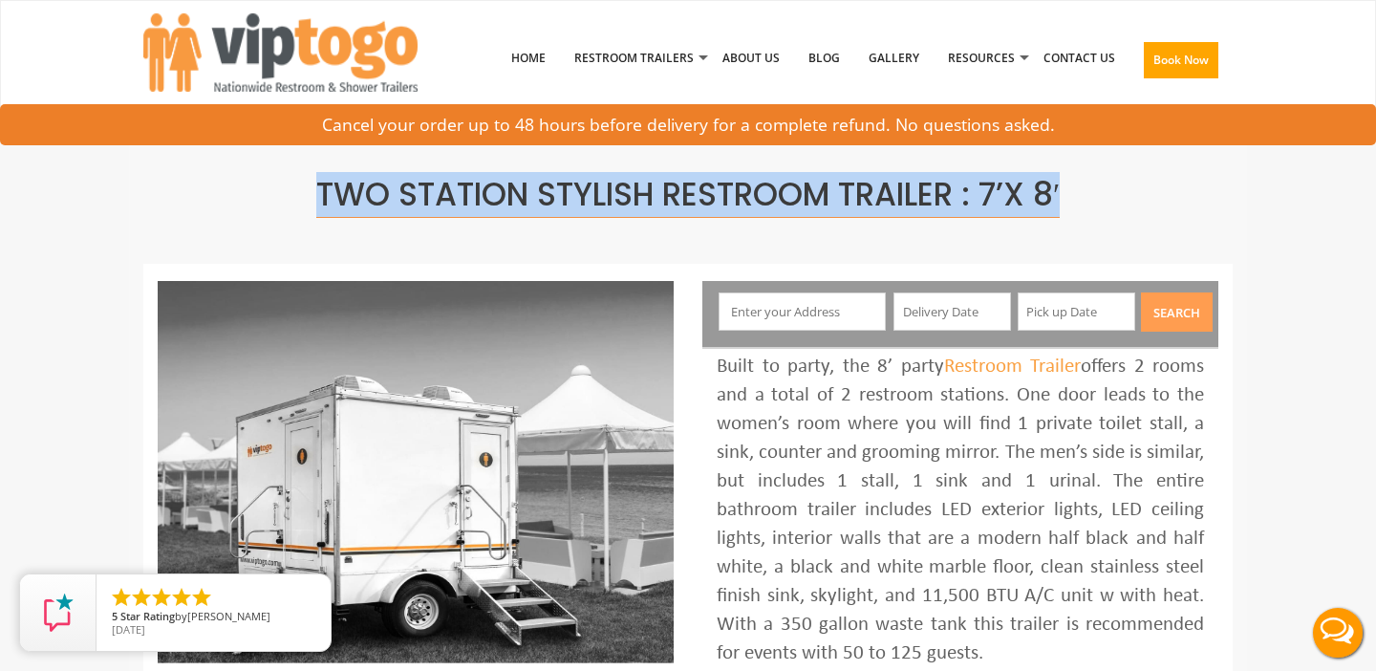
click at [362, 188] on span "Two Station Stylish Restroom Trailer : 7’x 8′" at bounding box center [687, 195] width 743 height 46
copy div "Two Station Stylish Restroom Trailer : 7’x 8′"
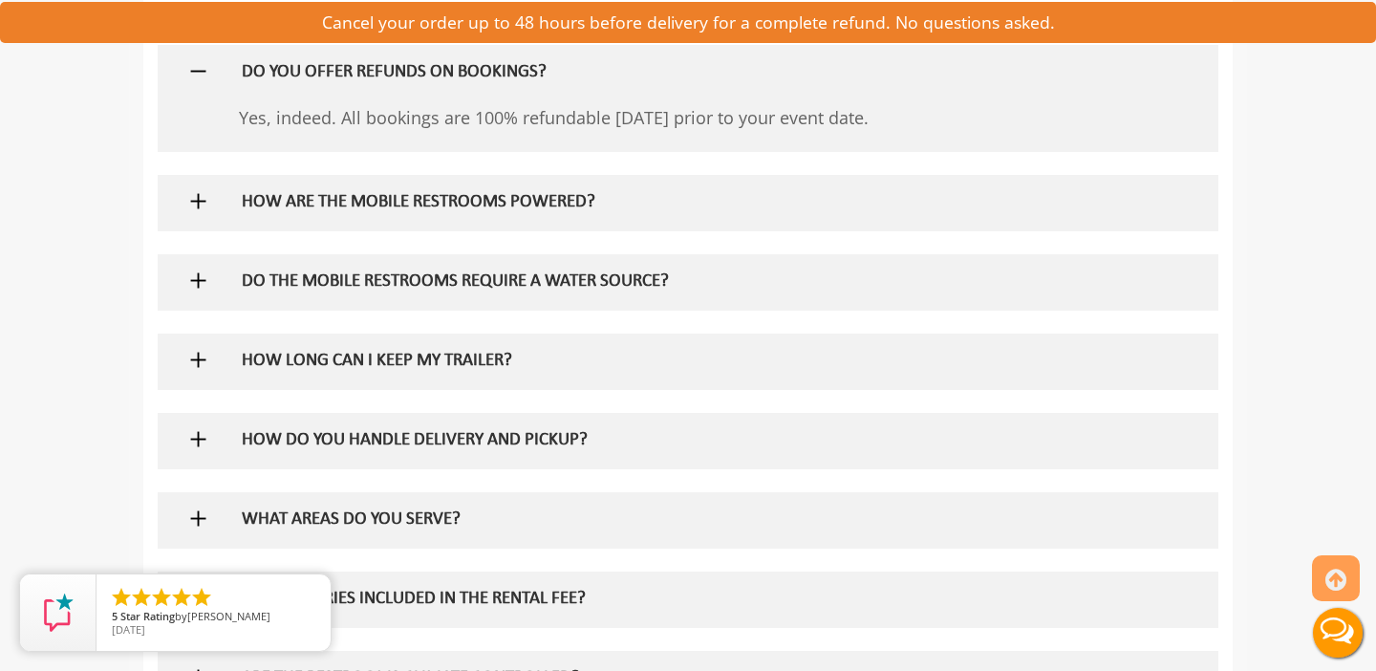
scroll to position [1316, 0]
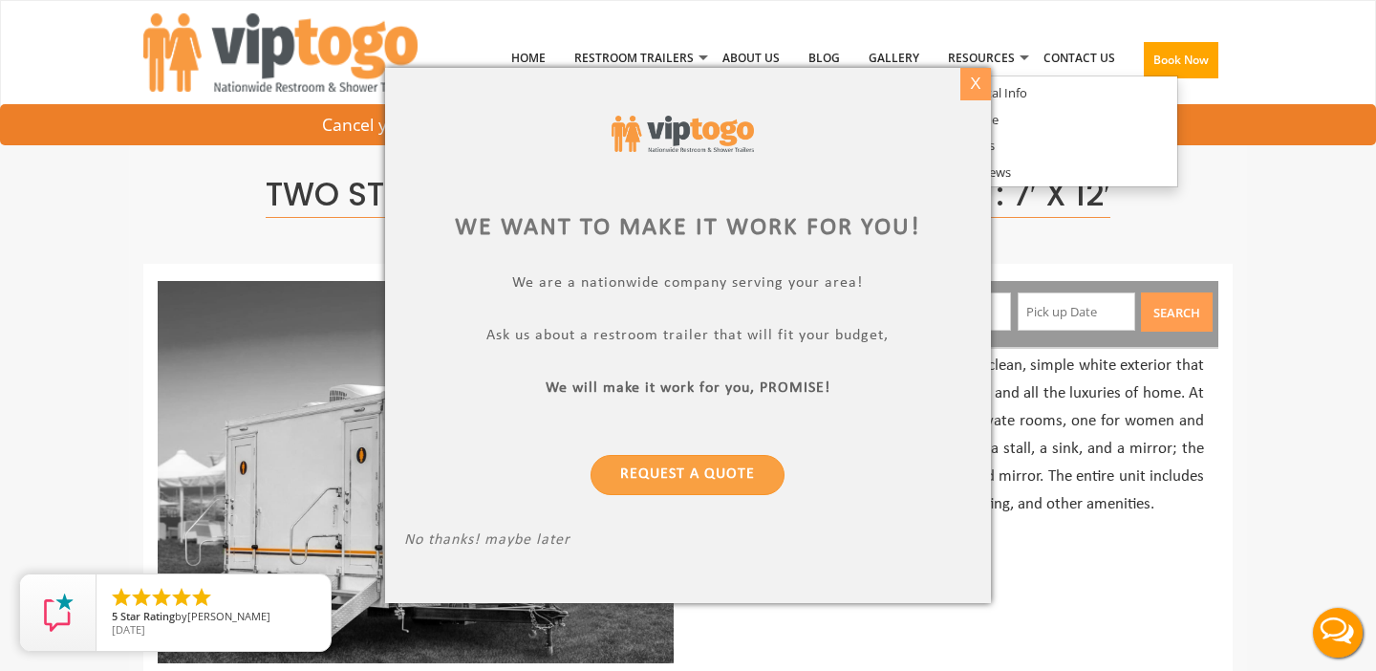
click at [970, 90] on div "X" at bounding box center [975, 84] width 30 height 32
